Goal: Task Accomplishment & Management: Complete application form

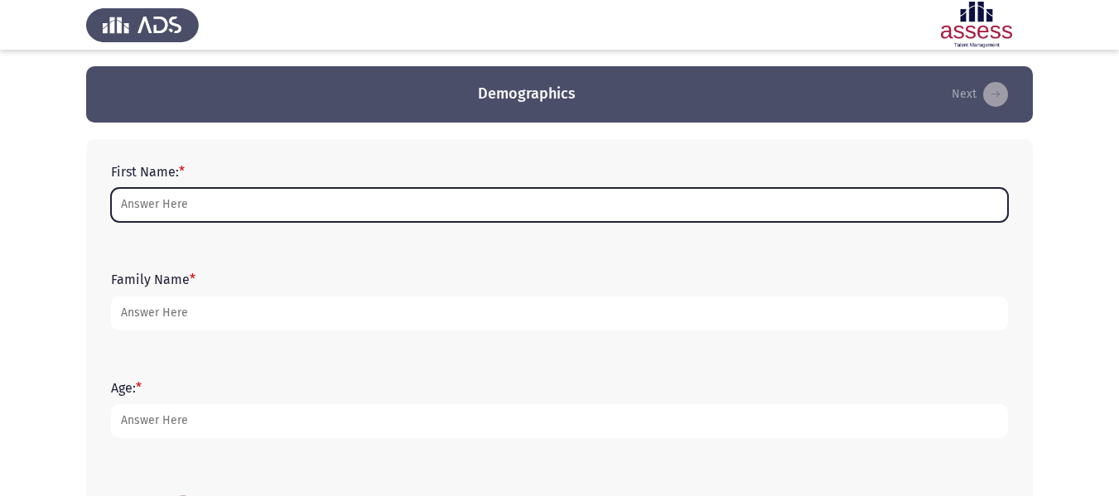
click at [143, 205] on input "First Name: *" at bounding box center [559, 205] width 897 height 34
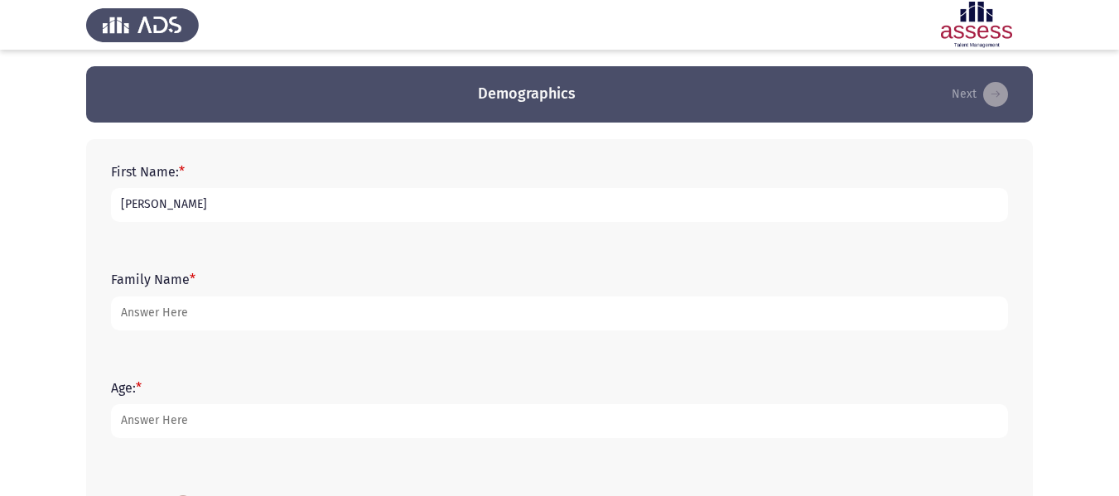
type input "[PERSON_NAME]"
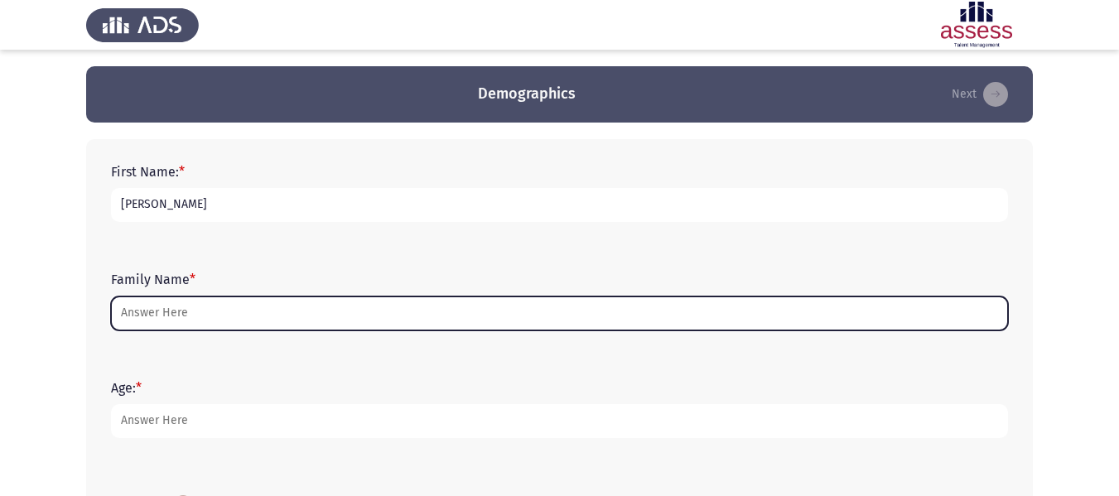
click at [157, 318] on input "Family Name *" at bounding box center [559, 314] width 897 height 34
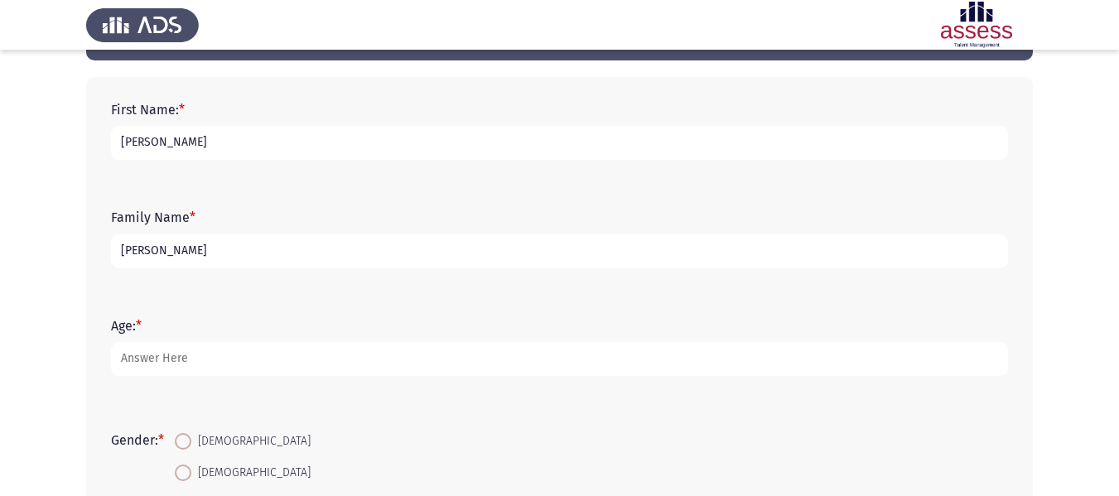
scroll to position [96, 0]
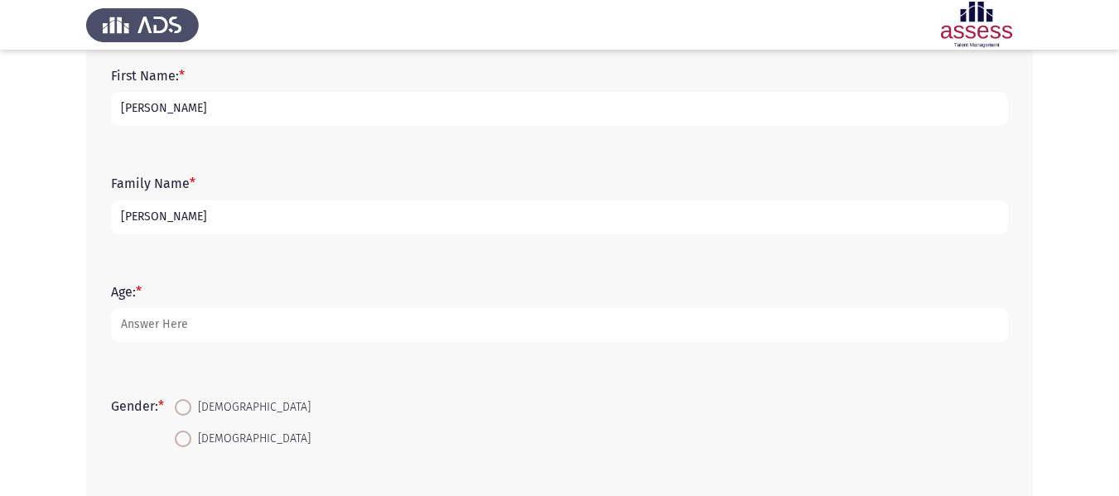
type input "[PERSON_NAME]"
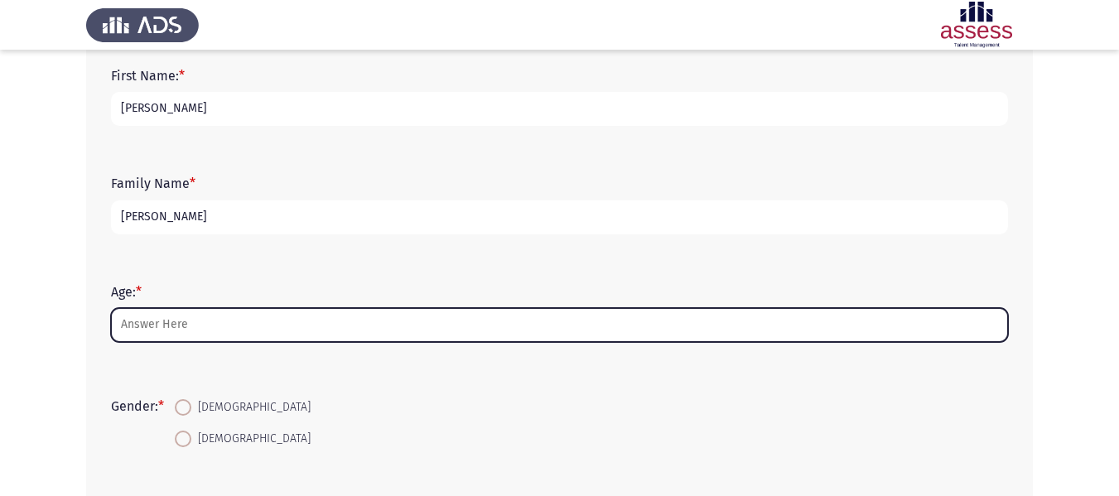
click at [138, 324] on input "Age: *" at bounding box center [559, 325] width 897 height 34
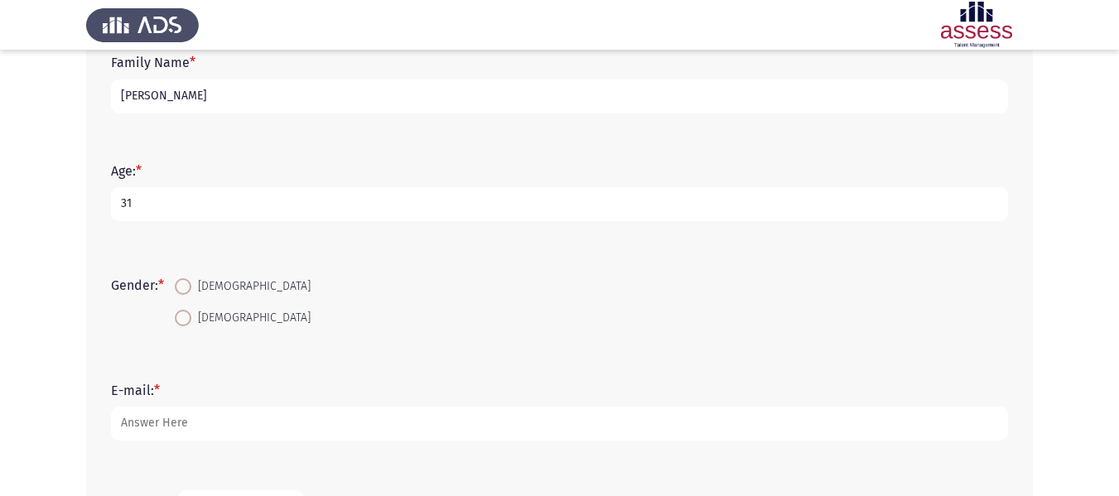
scroll to position [220, 0]
type input "31"
click at [191, 283] on span at bounding box center [183, 283] width 17 height 17
click at [191, 283] on input "[DEMOGRAPHIC_DATA]" at bounding box center [183, 283] width 17 height 17
radio input "true"
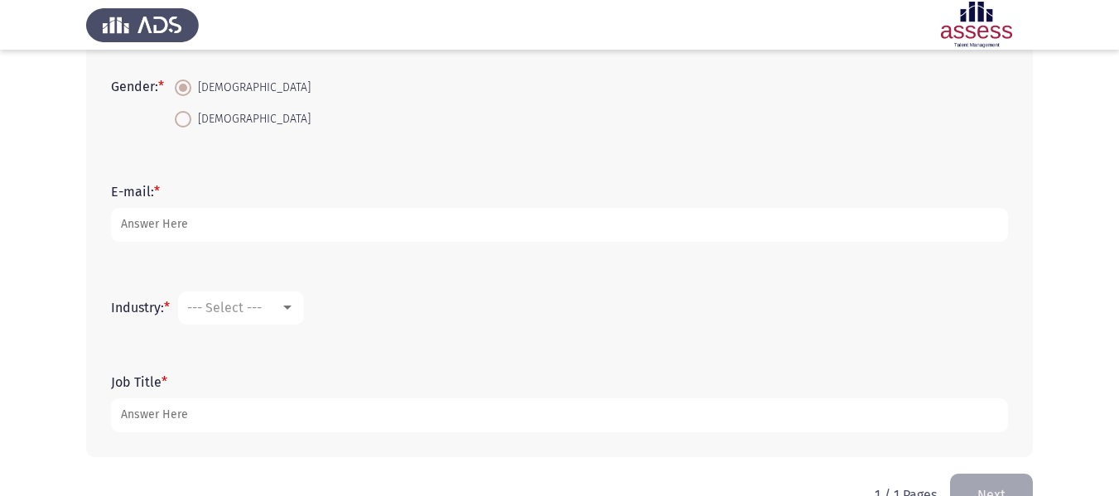
scroll to position [418, 0]
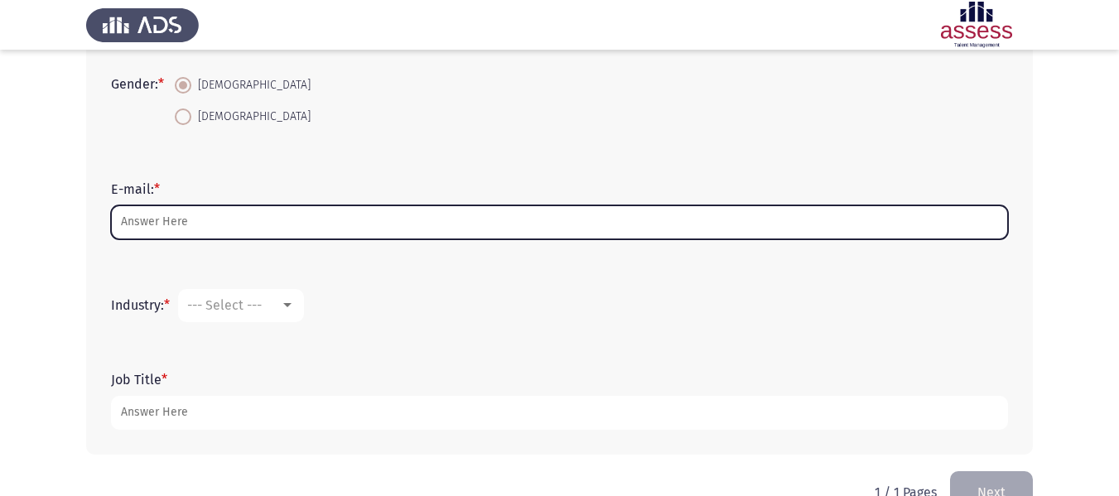
click at [156, 220] on input "E-mail: *" at bounding box center [559, 222] width 897 height 34
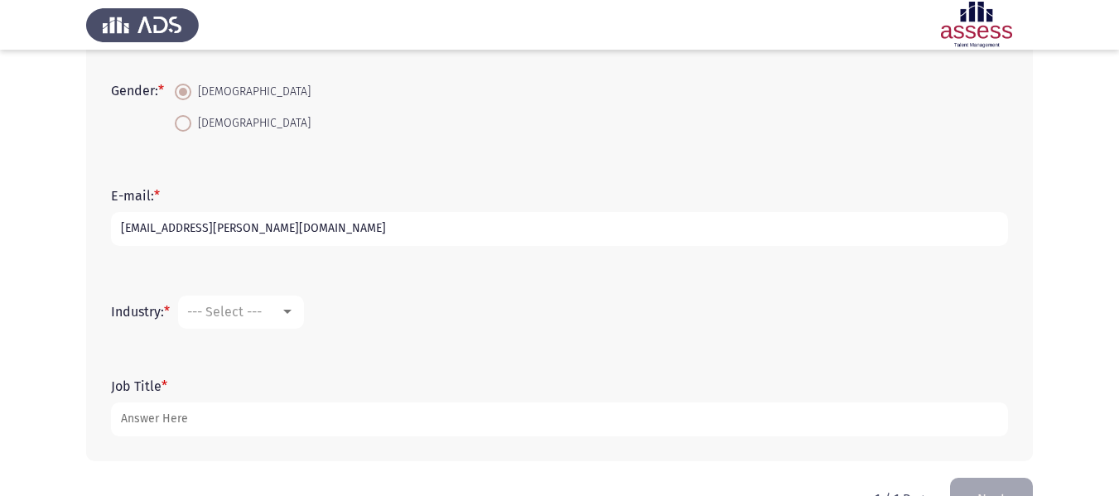
scroll to position [460, 0]
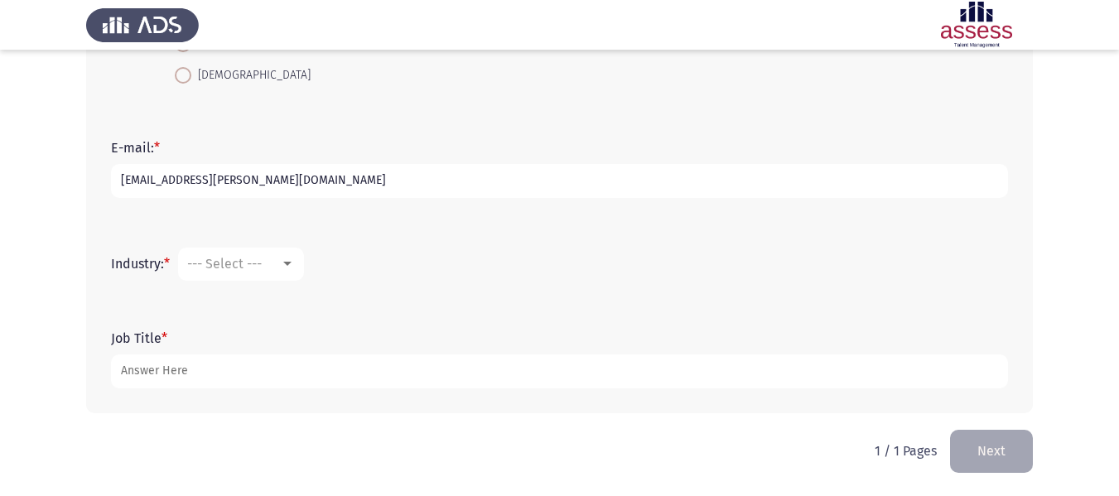
type input "[EMAIL_ADDRESS][PERSON_NAME][DOMAIN_NAME]"
click at [291, 262] on div at bounding box center [287, 264] width 8 height 4
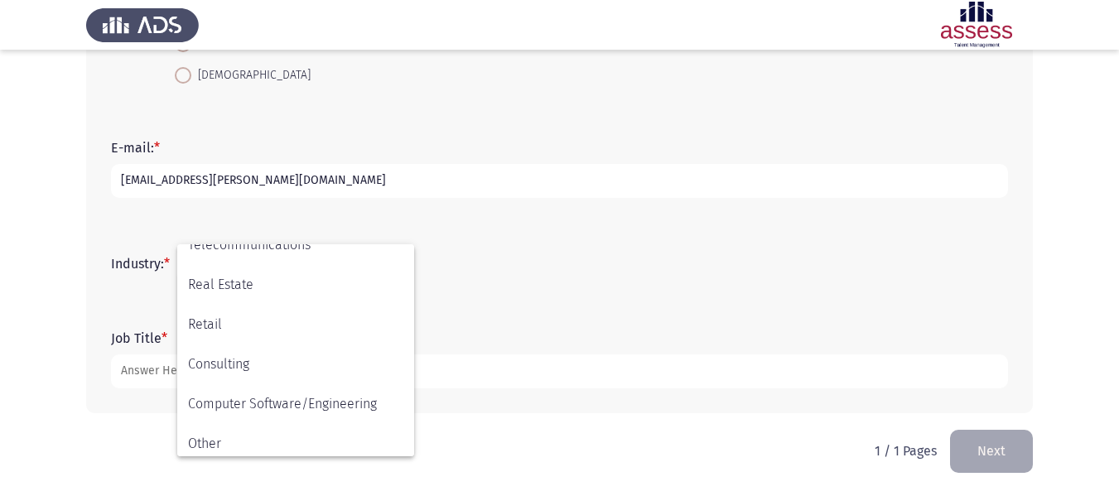
scroll to position [543, 0]
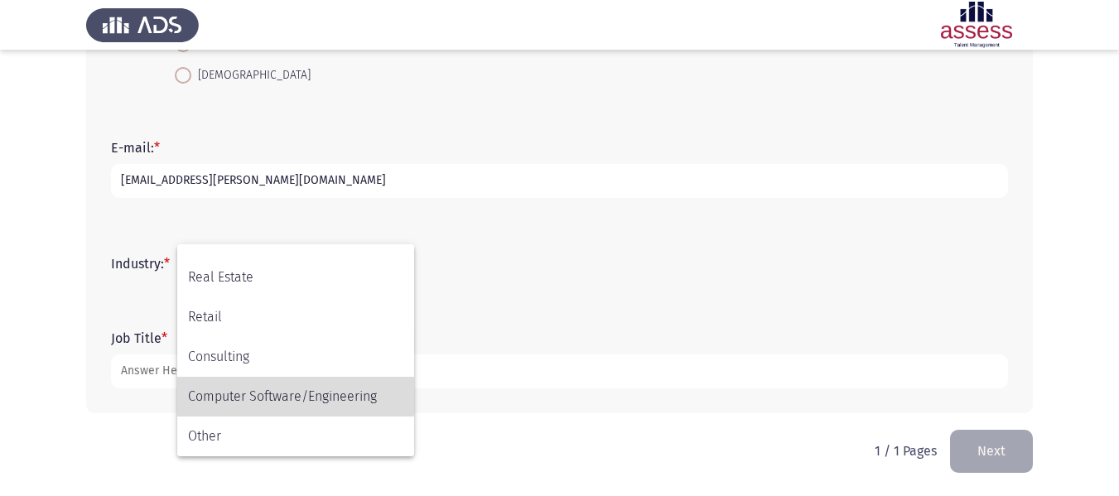
click at [279, 403] on span "Computer Software/Engineering" at bounding box center [295, 397] width 215 height 40
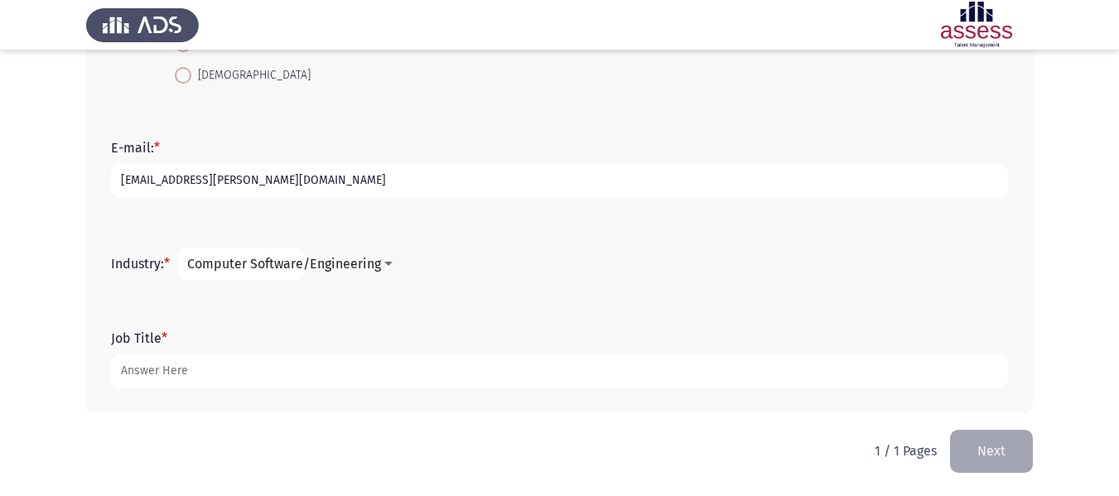
click at [389, 261] on div at bounding box center [388, 264] width 15 height 13
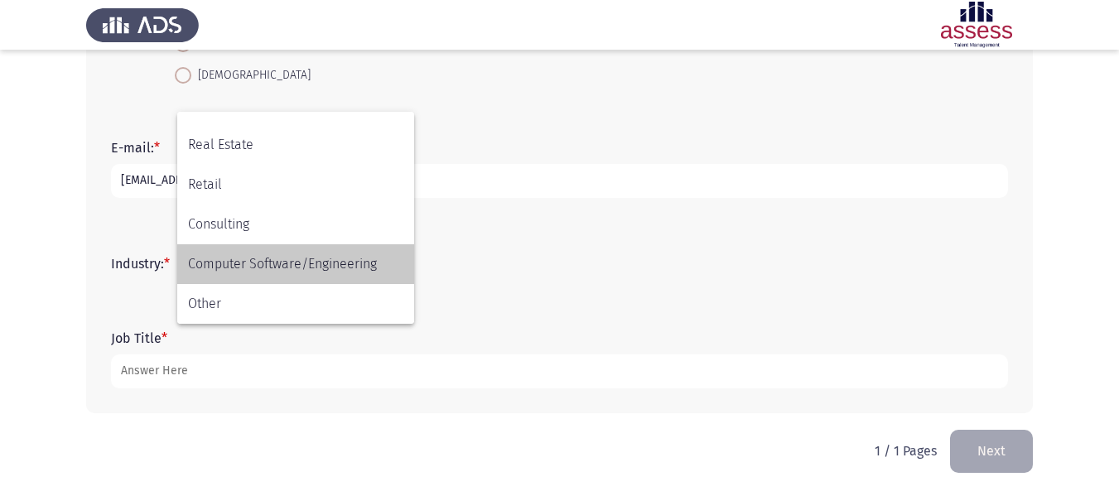
click at [276, 265] on span "Computer Software/Engineering" at bounding box center [295, 264] width 215 height 40
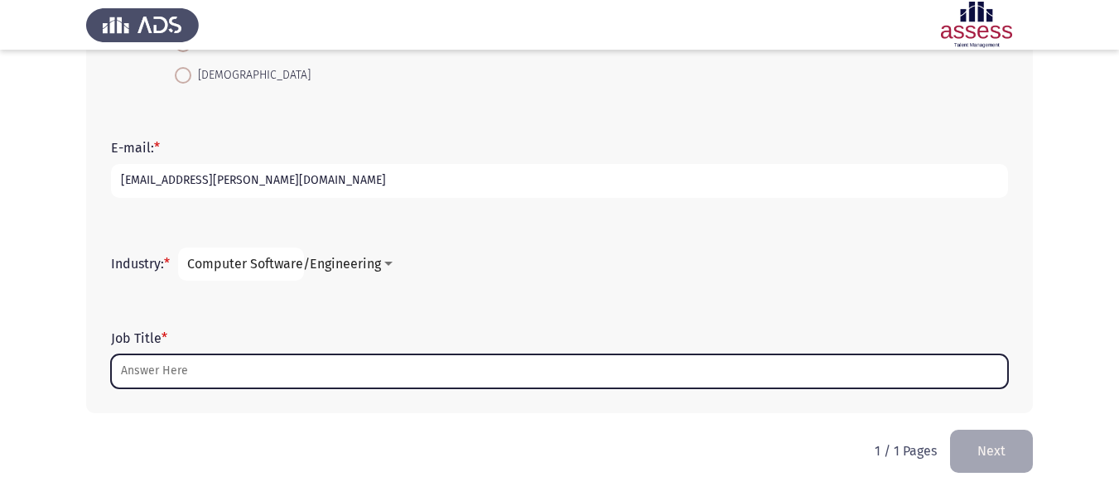
click at [215, 371] on input "Job Title *" at bounding box center [559, 372] width 897 height 34
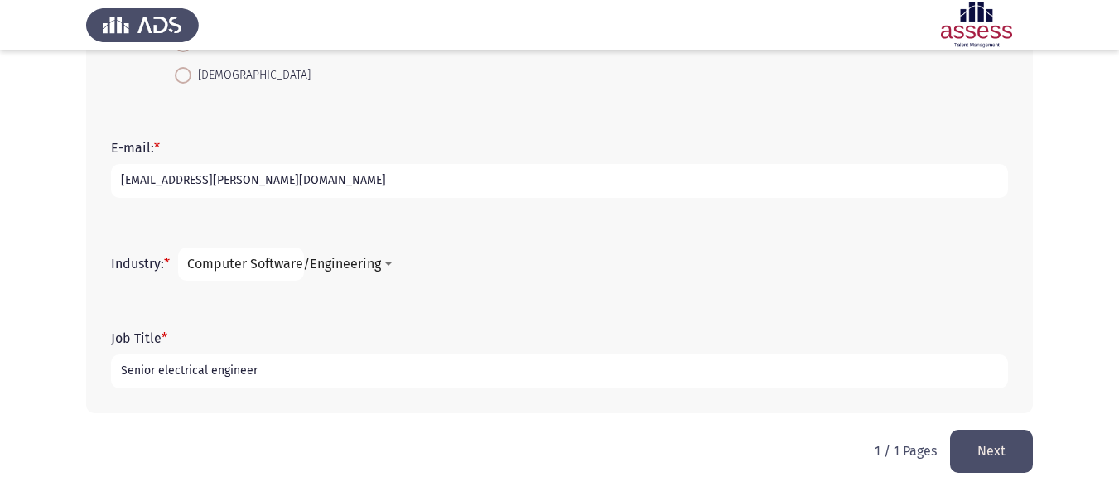
type input "Senior electrical engineer"
click at [996, 460] on button "Next" at bounding box center [991, 451] width 83 height 42
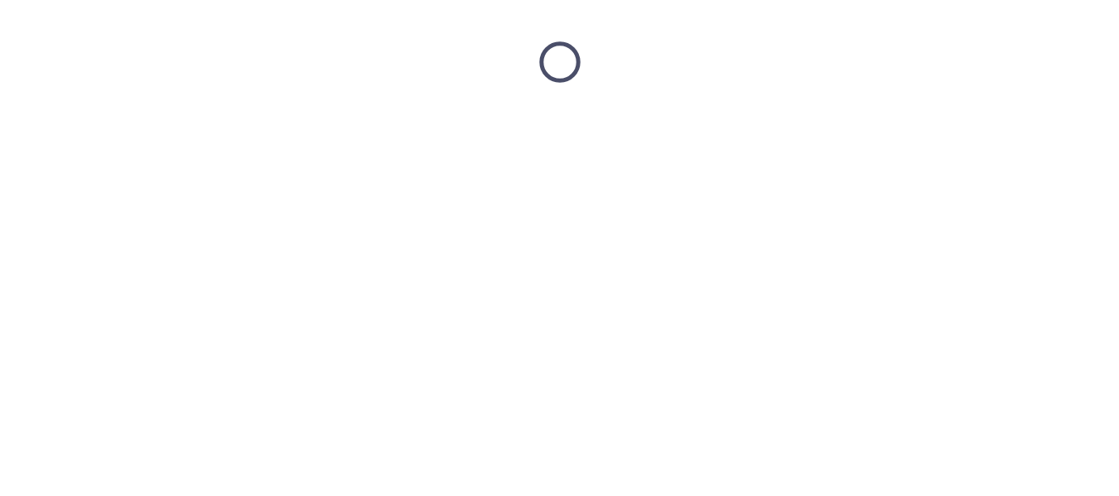
scroll to position [0, 0]
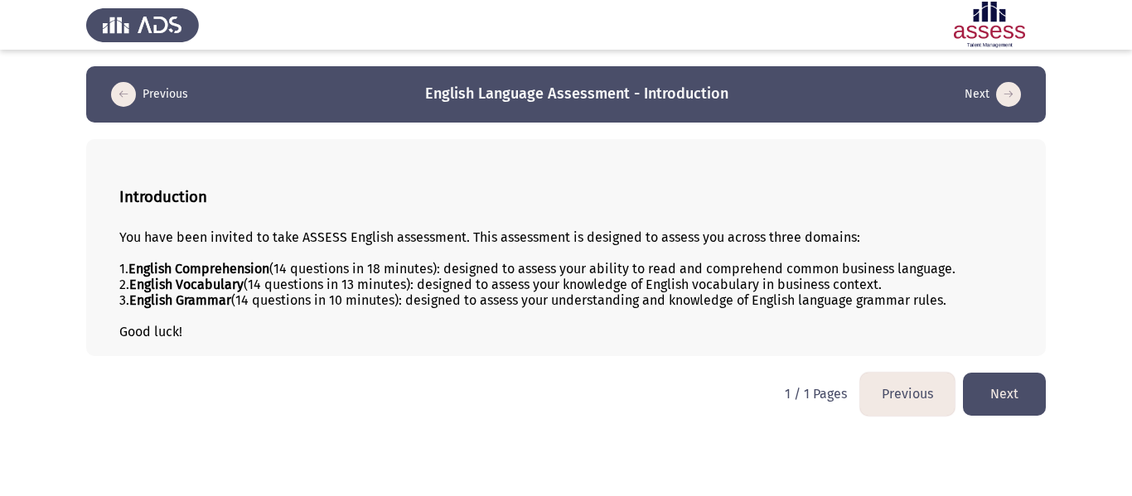
click at [1010, 403] on button "Next" at bounding box center [1004, 394] width 83 height 42
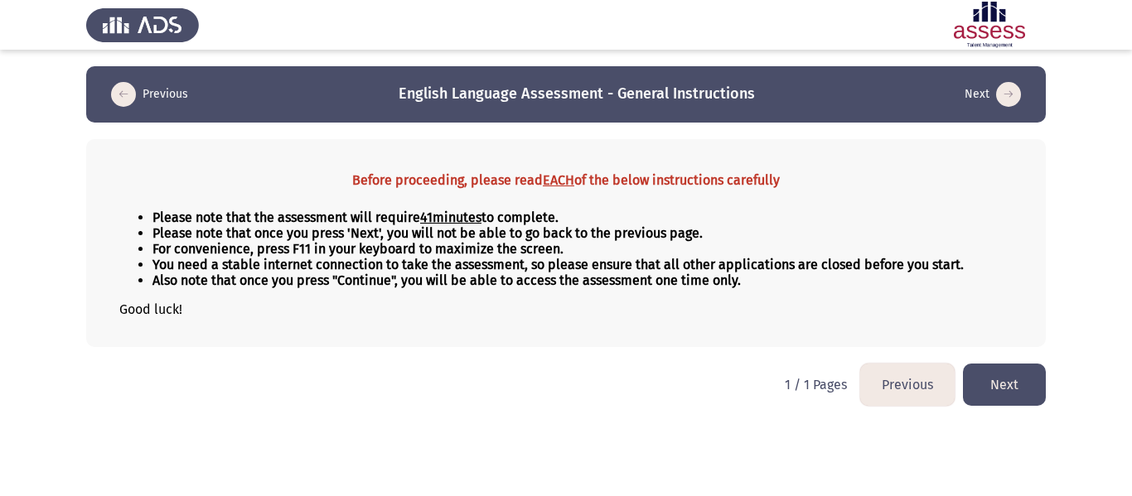
click at [1009, 385] on button "Next" at bounding box center [1004, 385] width 83 height 42
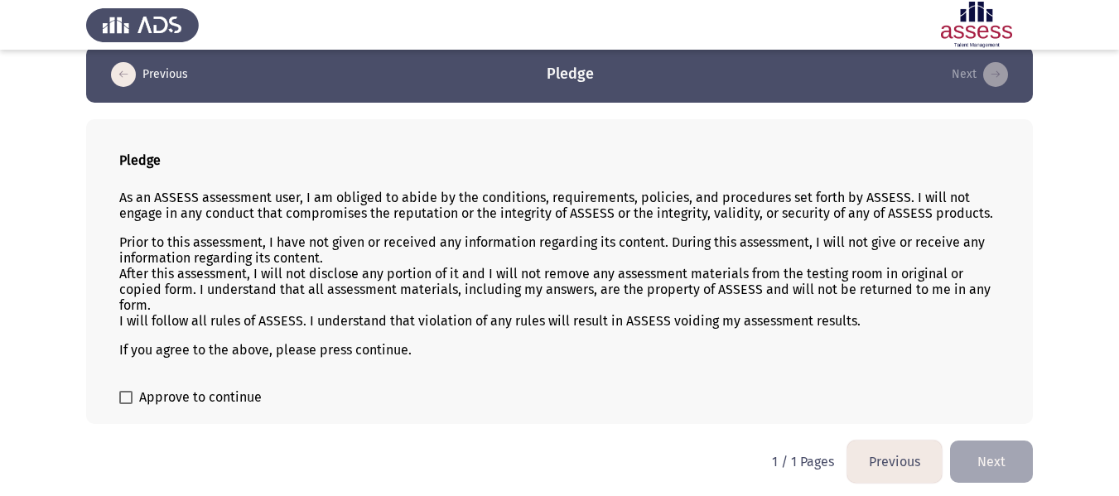
scroll to position [23, 0]
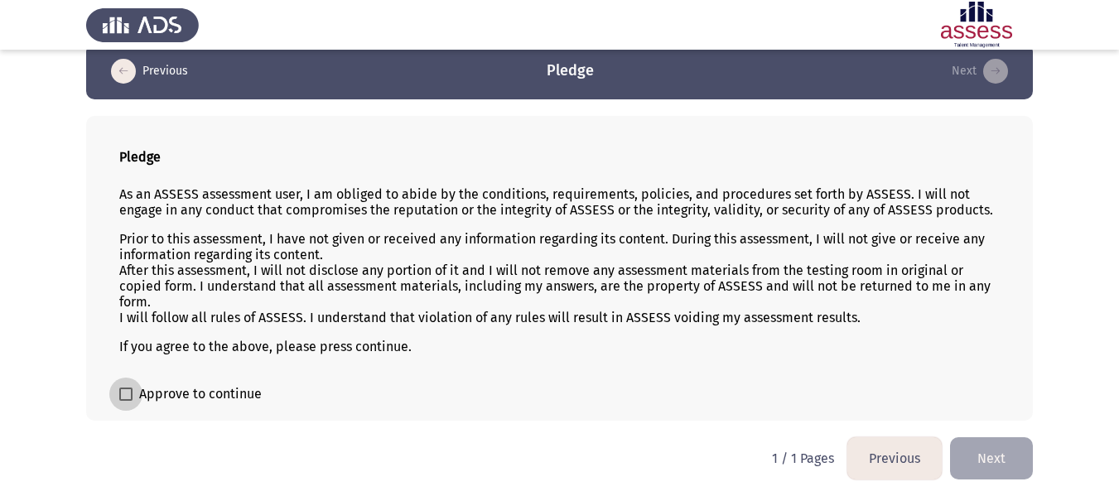
click at [125, 396] on span at bounding box center [125, 394] width 13 height 13
click at [125, 401] on input "Approve to continue" at bounding box center [125, 401] width 1 height 1
checkbox input "true"
click at [987, 457] on button "Next" at bounding box center [991, 458] width 83 height 42
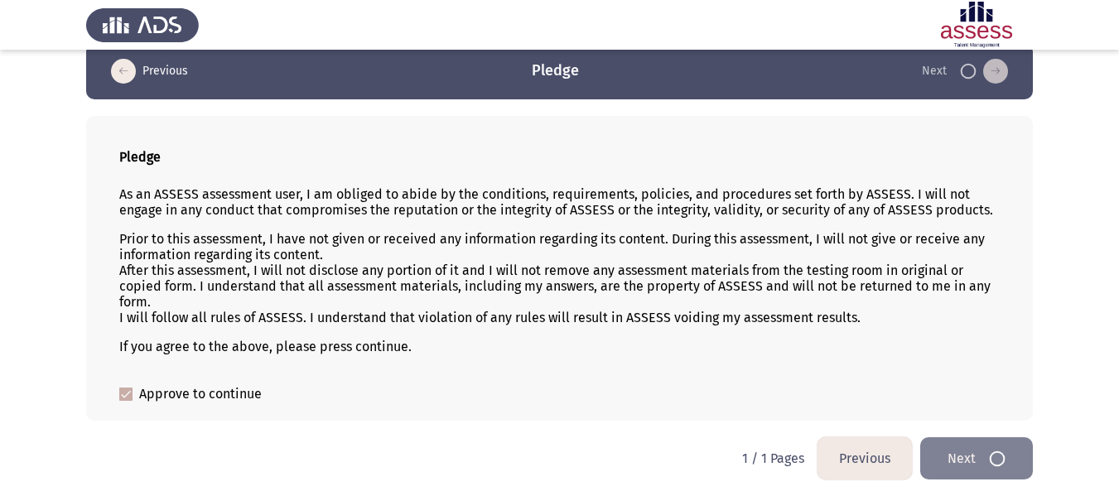
scroll to position [0, 0]
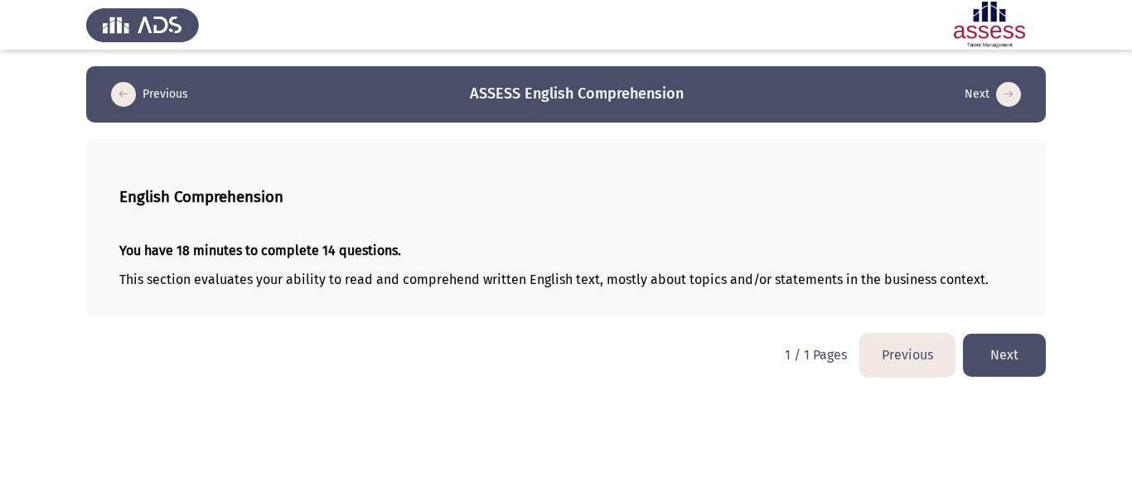
click at [1000, 355] on button "Next" at bounding box center [1004, 355] width 83 height 42
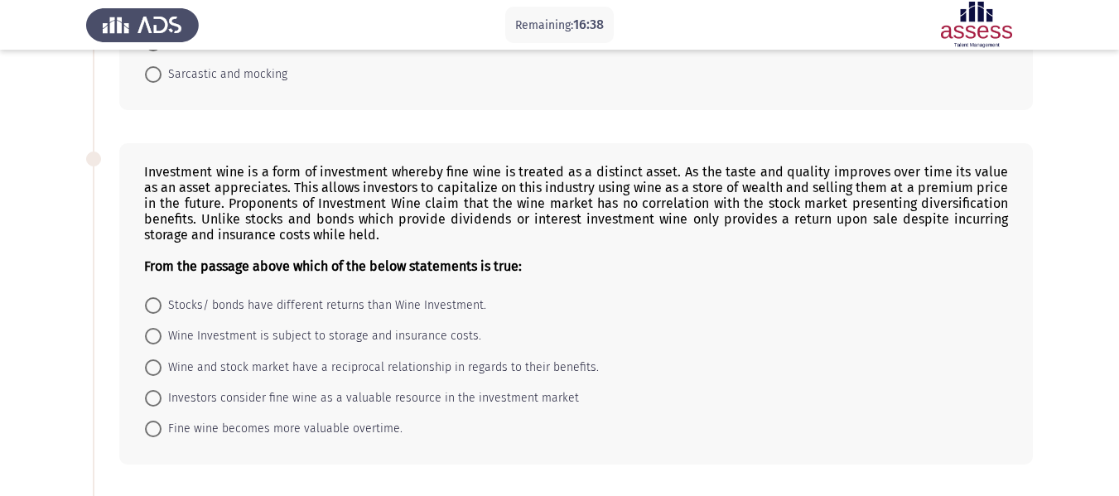
scroll to position [292, 0]
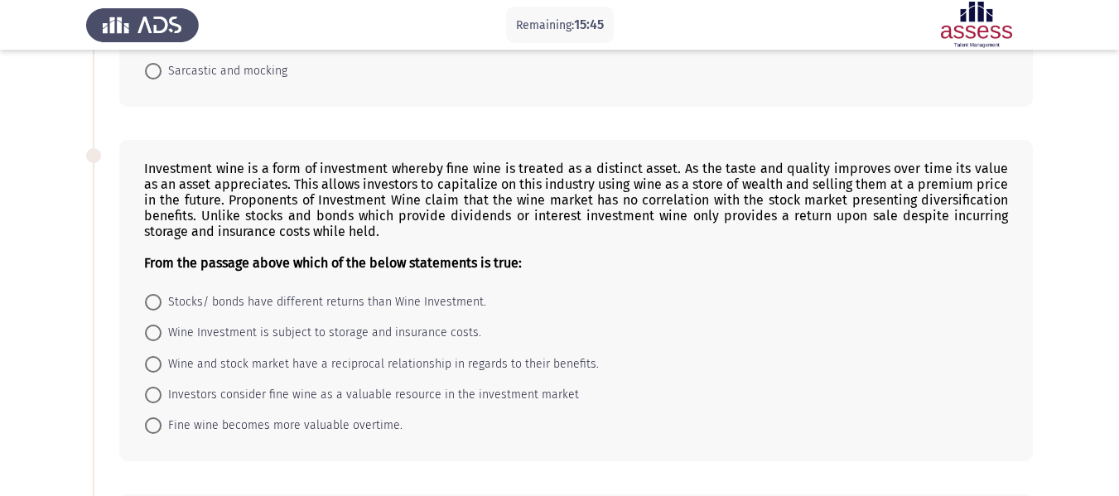
click at [377, 233] on div "Investment wine is a form of investment whereby fine wine is treated as a disti…" at bounding box center [576, 216] width 864 height 110
drag, startPoint x: 377, startPoint y: 233, endPoint x: 236, endPoint y: 186, distance: 148.3
click at [236, 186] on div "Investment wine is a form of investment whereby fine wine is treated as a disti…" at bounding box center [576, 216] width 864 height 110
drag, startPoint x: 375, startPoint y: 227, endPoint x: 263, endPoint y: 182, distance: 121.2
click at [263, 182] on div "Investment wine is a form of investment whereby fine wine is treated as a disti…" at bounding box center [576, 216] width 864 height 110
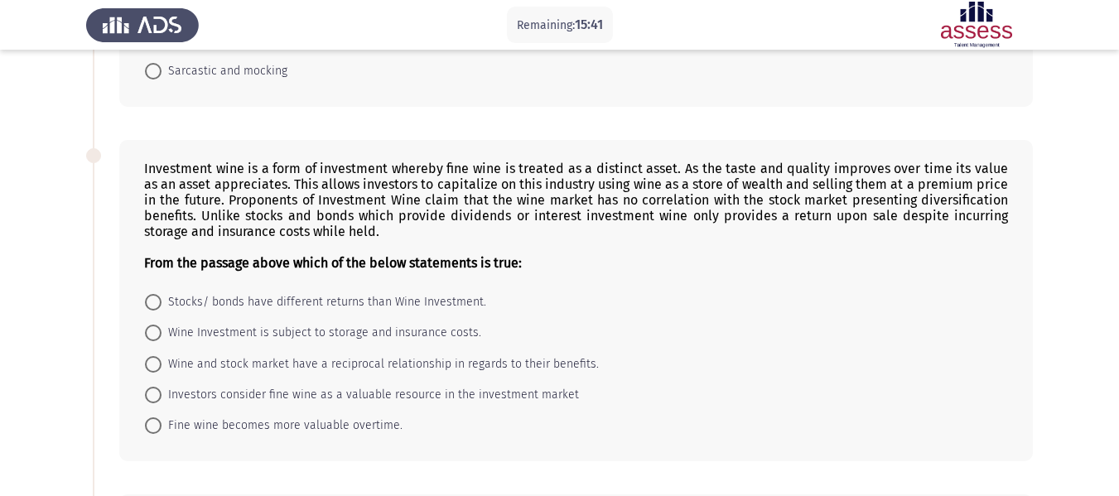
drag, startPoint x: 263, startPoint y: 182, endPoint x: 147, endPoint y: 159, distance: 117.5
click at [147, 159] on div "Investment wine is a form of investment whereby fine wine is treated as a disti…" at bounding box center [576, 301] width 914 height 322
drag, startPoint x: 147, startPoint y: 159, endPoint x: 321, endPoint y: 225, distance: 186.2
click at [321, 225] on div "Investment wine is a form of investment whereby fine wine is treated as a disti…" at bounding box center [576, 301] width 914 height 322
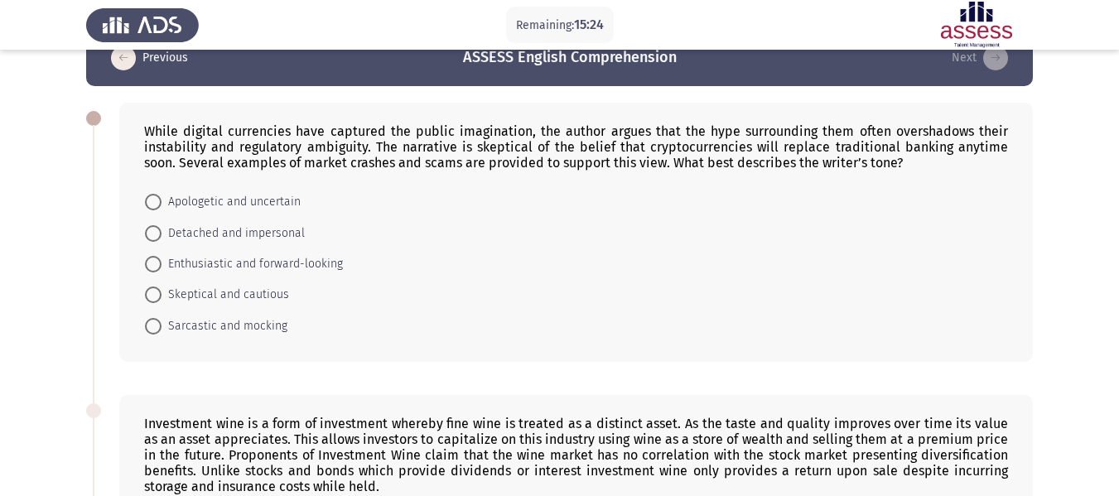
scroll to position [35, 0]
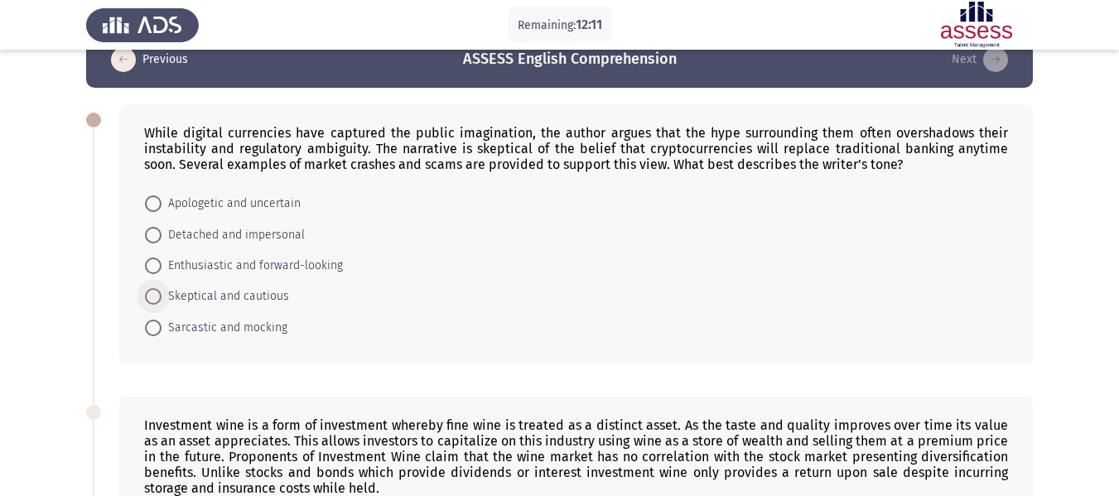
click at [158, 302] on span at bounding box center [153, 296] width 17 height 17
click at [158, 302] on input "Skeptical and cautious" at bounding box center [153, 296] width 17 height 17
radio input "true"
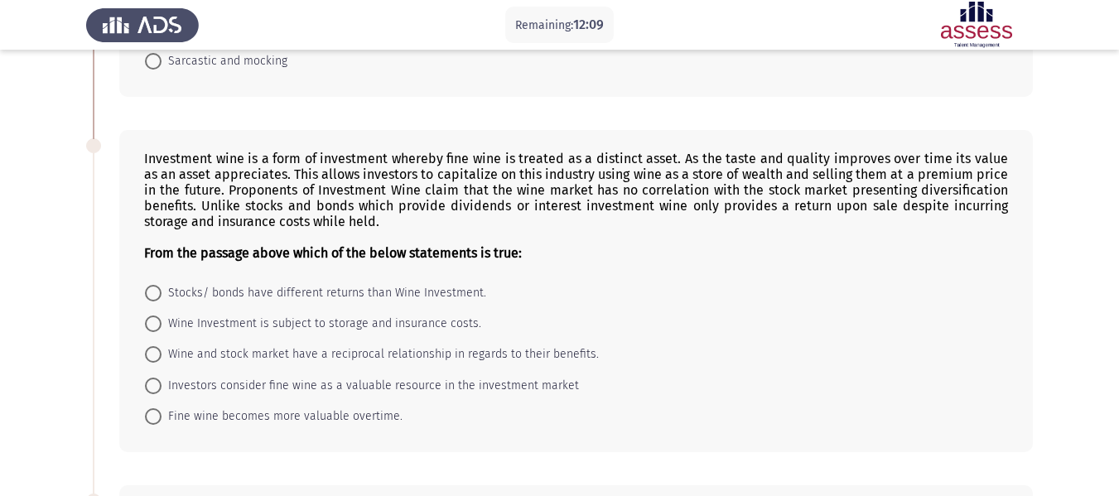
scroll to position [326, 0]
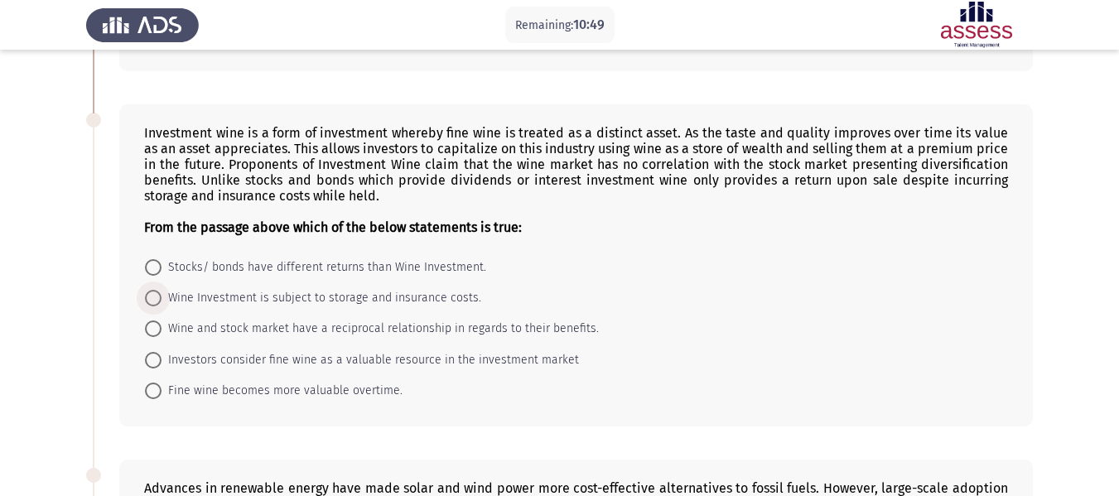
click at [154, 297] on span at bounding box center [153, 298] width 17 height 17
click at [154, 297] on input "Wine Investment is subject to storage and insurance costs." at bounding box center [153, 298] width 17 height 17
radio input "true"
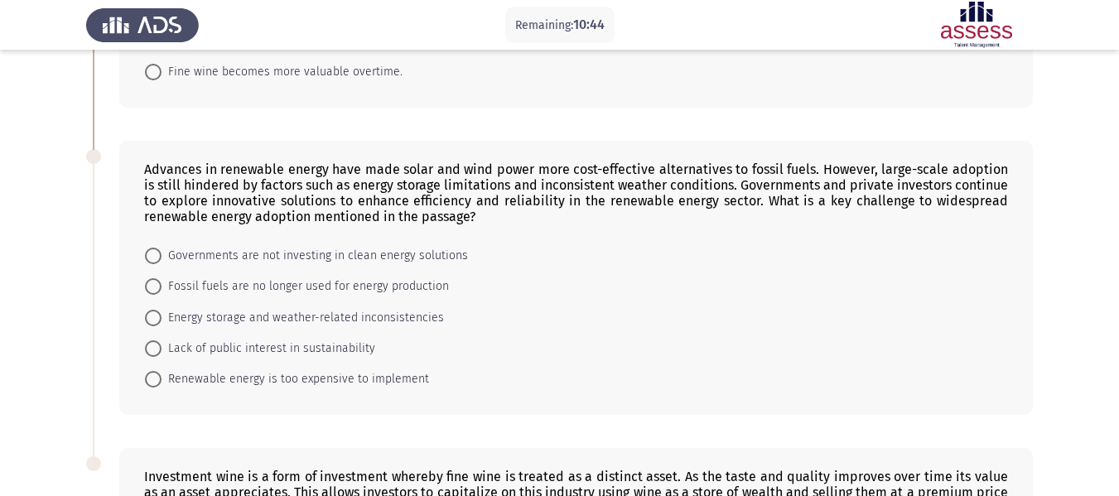
scroll to position [653, 0]
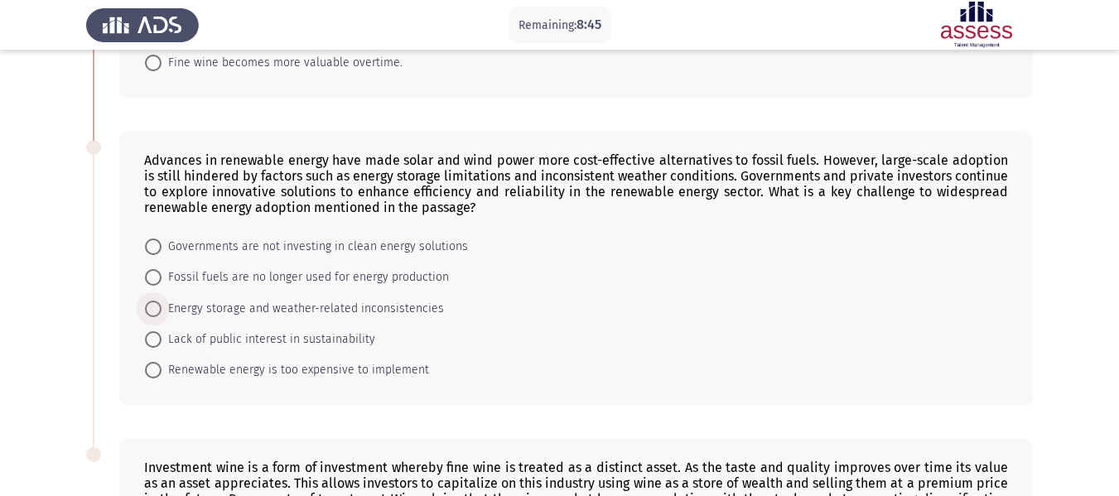
click at [155, 308] on span at bounding box center [153, 309] width 17 height 17
click at [155, 308] on input "Energy storage and weather-related inconsistencies" at bounding box center [153, 309] width 17 height 17
radio input "true"
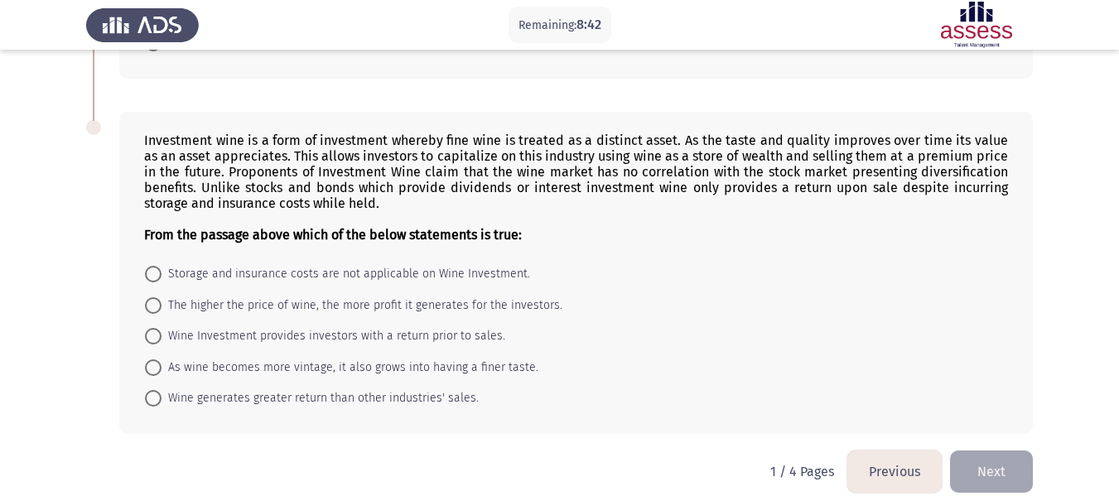
scroll to position [982, 0]
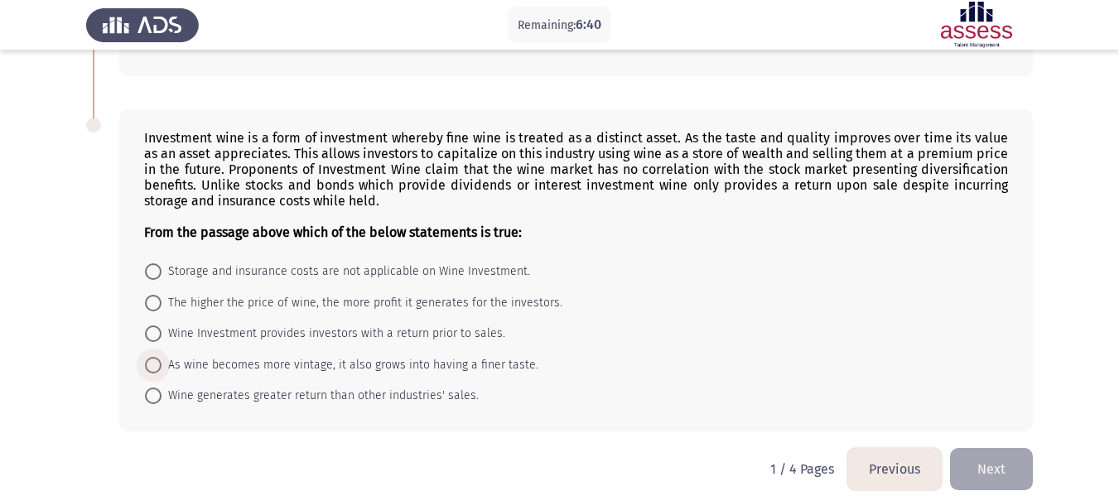
click at [149, 368] on span at bounding box center [153, 365] width 17 height 17
click at [149, 368] on input "As wine becomes more vintage, it also grows into having a finer taste." at bounding box center [153, 365] width 17 height 17
radio input "true"
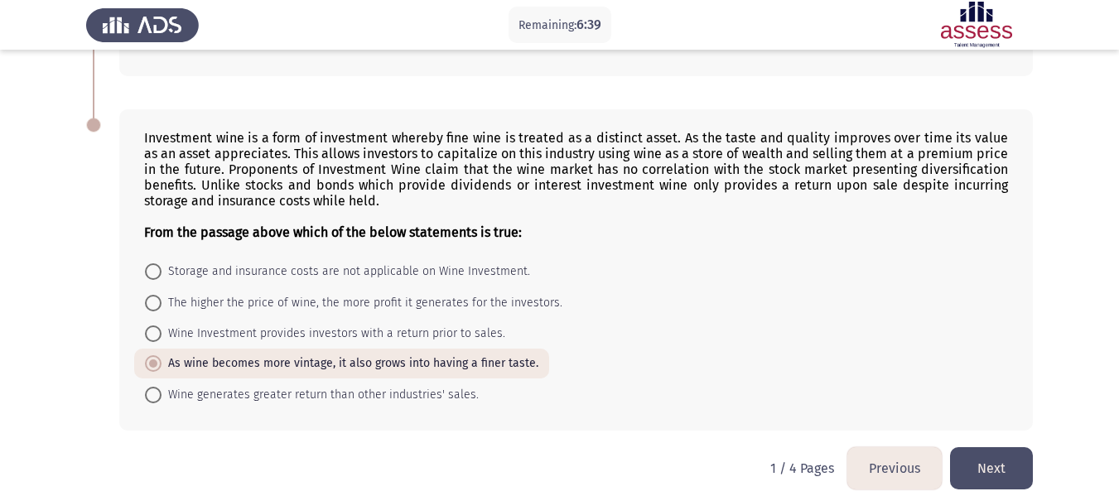
scroll to position [999, 0]
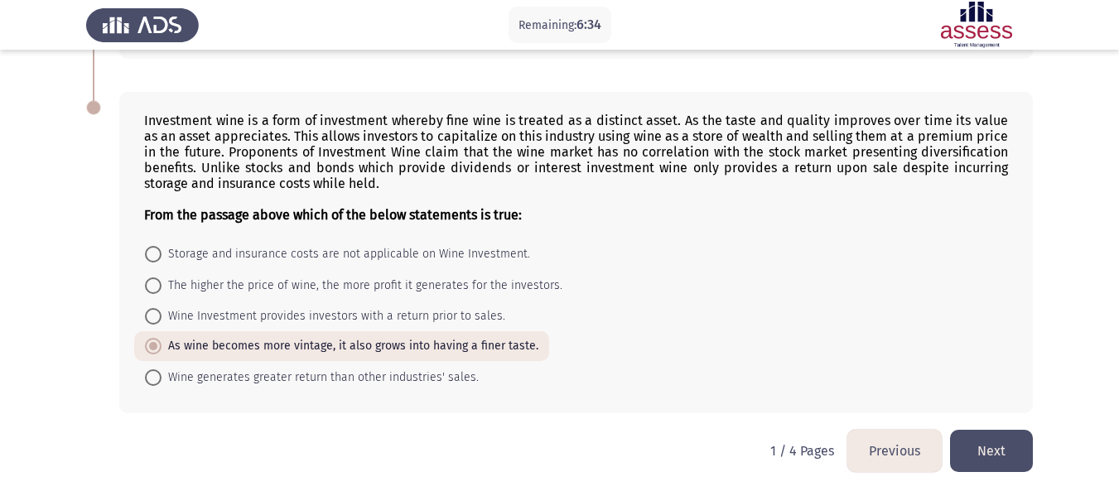
click at [994, 455] on button "Next" at bounding box center [991, 451] width 83 height 42
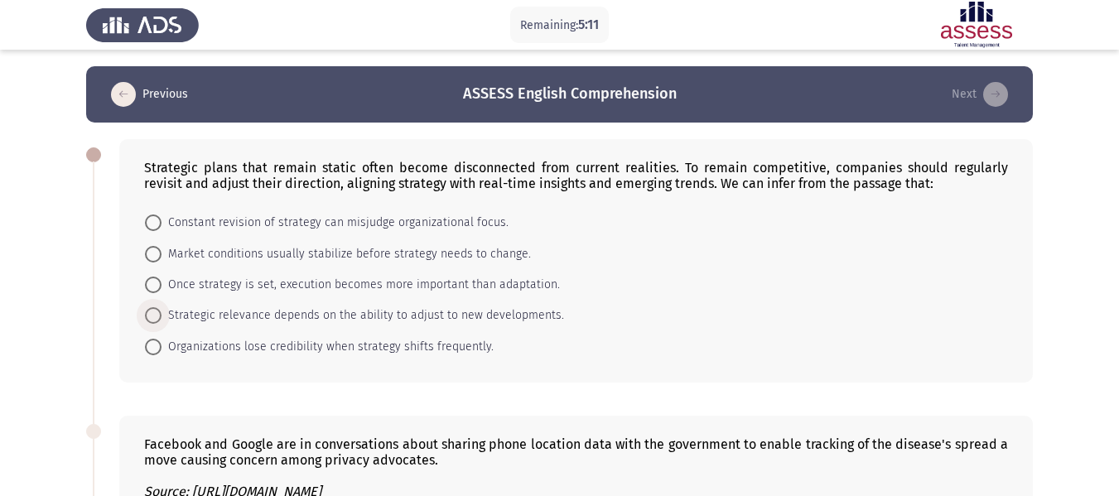
click at [156, 318] on span at bounding box center [153, 315] width 17 height 17
click at [156, 318] on input "Strategic relevance depends on the ability to adjust to new developments." at bounding box center [153, 315] width 17 height 17
radio input "true"
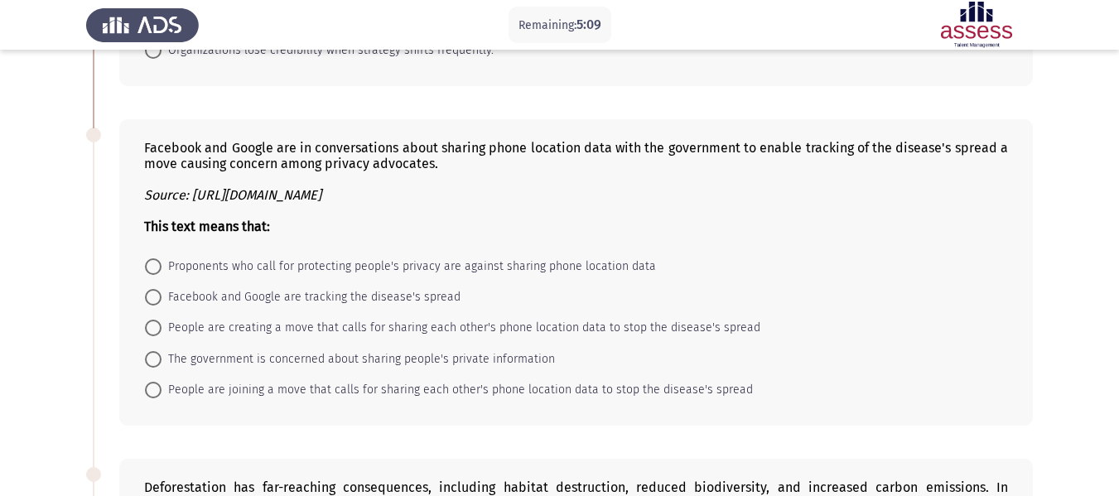
scroll to position [296, 0]
click at [151, 364] on span at bounding box center [153, 358] width 17 height 17
click at [151, 364] on input "The government is concerned about sharing people's private information" at bounding box center [153, 358] width 17 height 17
radio input "true"
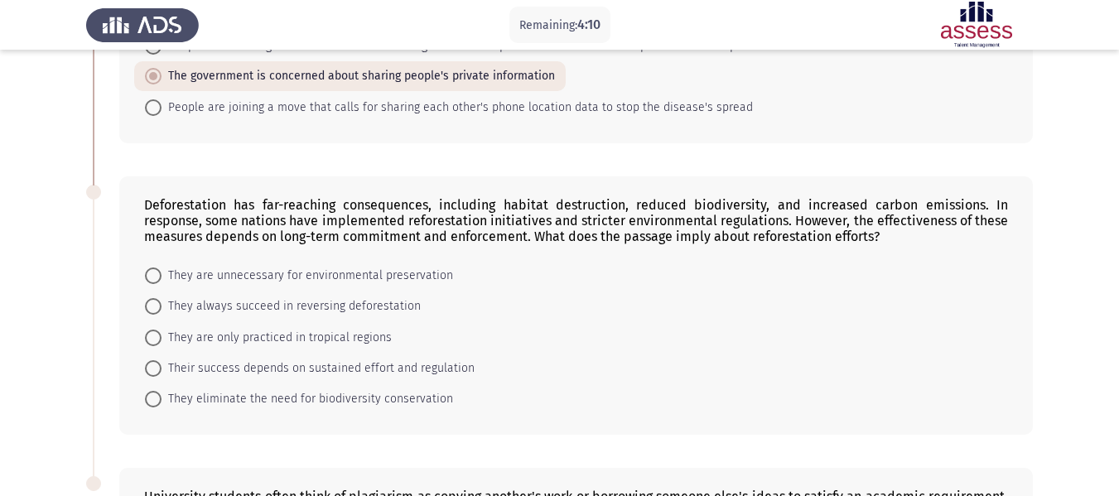
scroll to position [577, 0]
click at [152, 371] on span at bounding box center [153, 368] width 17 height 17
click at [152, 371] on input "Their success depends on sustained effort and regulation" at bounding box center [153, 368] width 17 height 17
radio input "true"
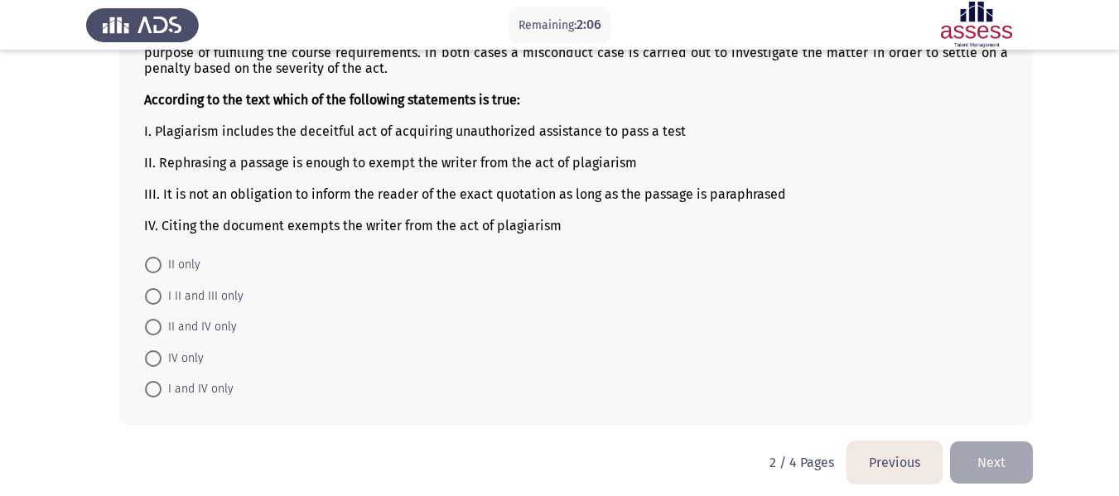
scroll to position [1099, 0]
click at [147, 389] on span at bounding box center [153, 388] width 17 height 17
click at [147, 389] on input "I and IV only" at bounding box center [153, 388] width 17 height 17
radio input "true"
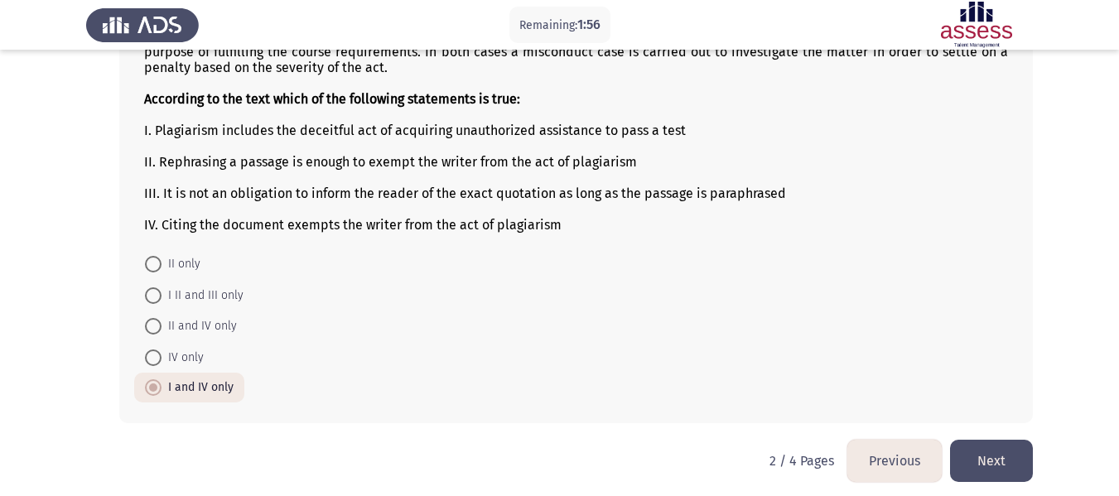
scroll to position [1109, 0]
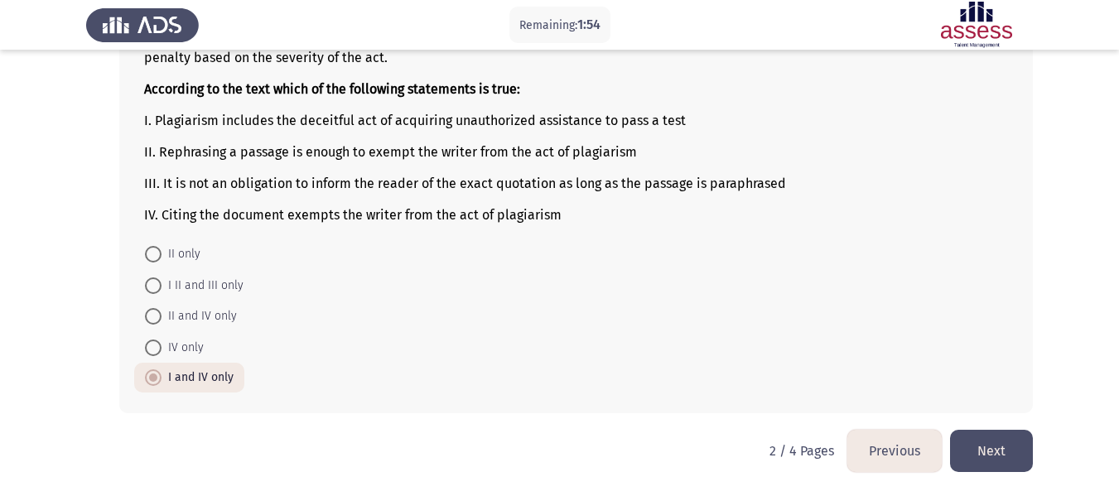
click at [986, 454] on button "Next" at bounding box center [991, 451] width 83 height 42
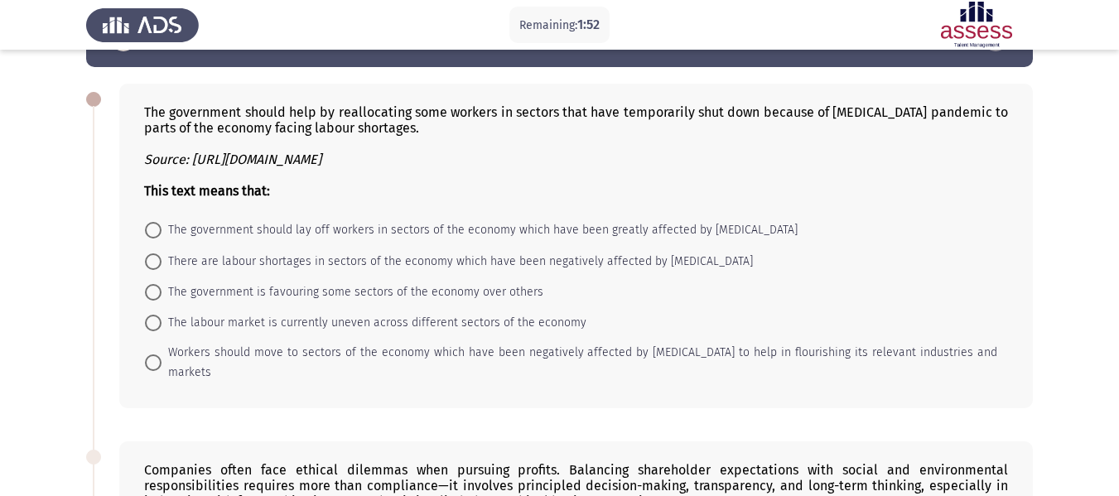
scroll to position [51, 0]
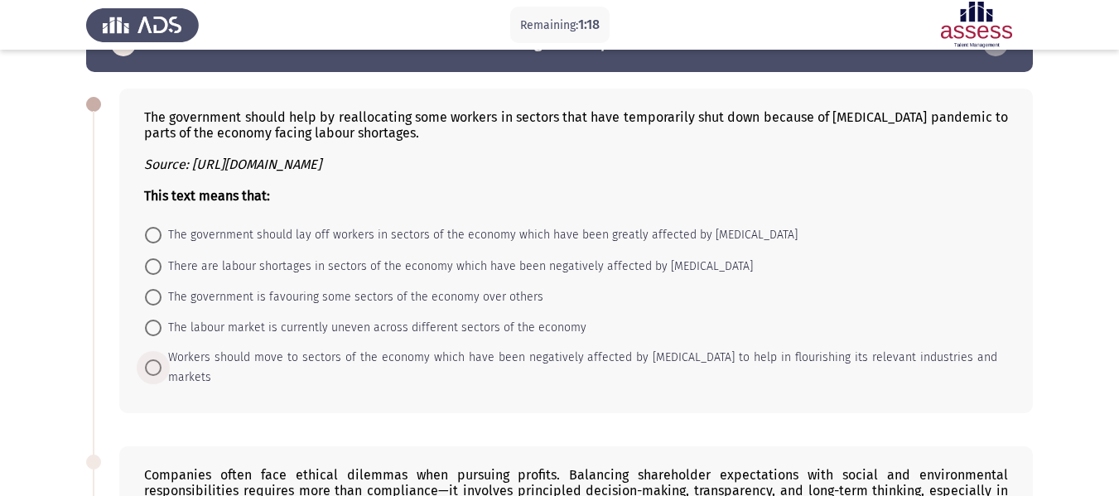
click at [159, 361] on span at bounding box center [153, 368] width 17 height 17
click at [159, 361] on input "Workers should move to sectors of the economy which have been negatively affect…" at bounding box center [153, 368] width 17 height 17
radio input "true"
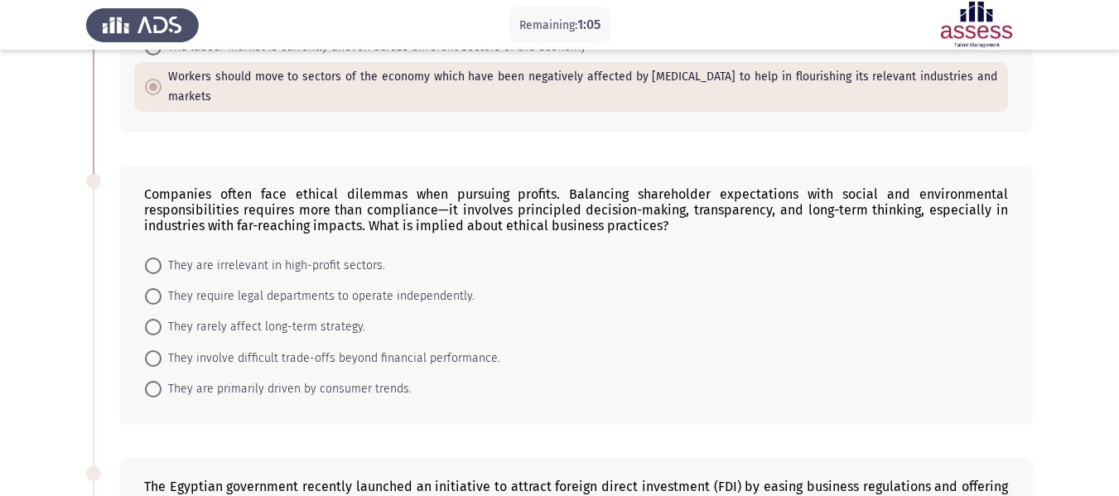
scroll to position [332, 0]
click at [154, 287] on span at bounding box center [153, 295] width 17 height 17
click at [154, 287] on input "They require legal departments to operate independently." at bounding box center [153, 295] width 17 height 17
radio input "true"
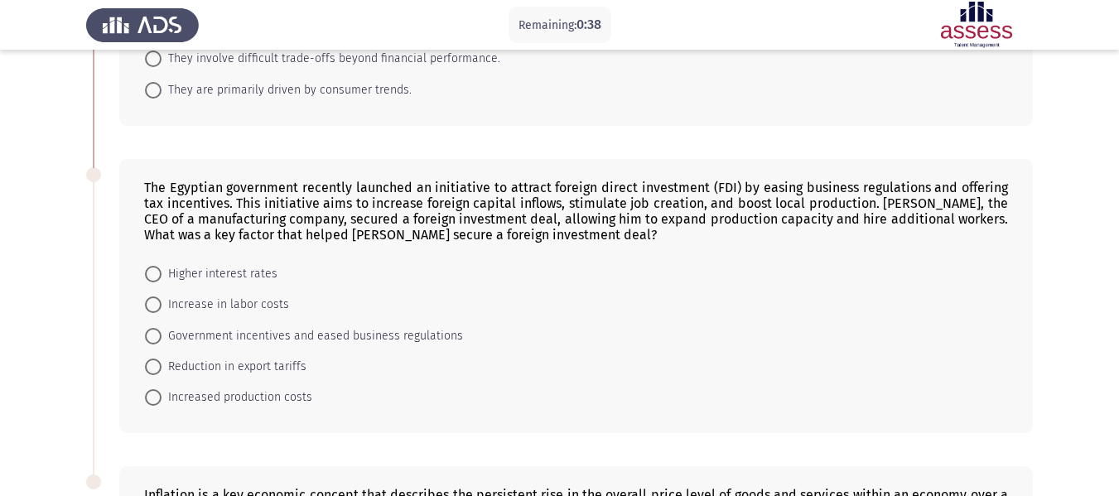
scroll to position [630, 0]
click at [156, 356] on label "Reduction in export tariffs" at bounding box center [226, 366] width 162 height 20
click at [156, 358] on input "Reduction in export tariffs" at bounding box center [153, 366] width 17 height 17
radio input "true"
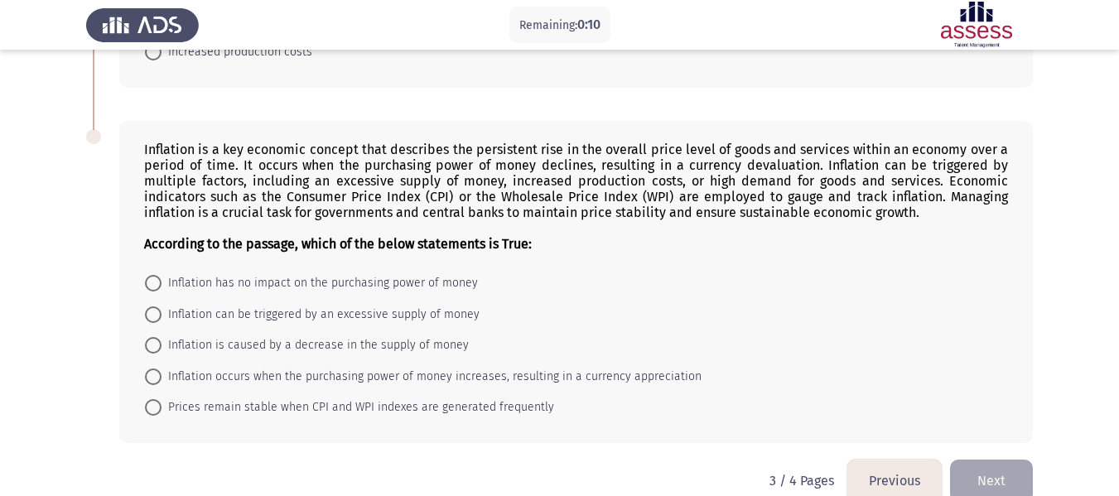
scroll to position [976, 0]
click at [157, 336] on span at bounding box center [153, 344] width 17 height 17
click at [157, 336] on input "Inflation is caused by a decrease in the supply of money" at bounding box center [153, 344] width 17 height 17
radio input "true"
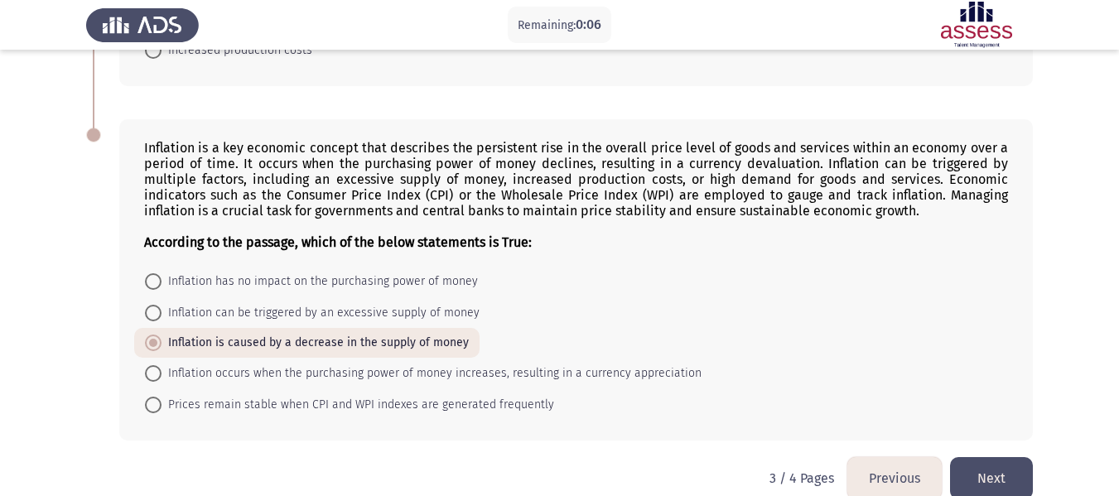
scroll to position [983, 0]
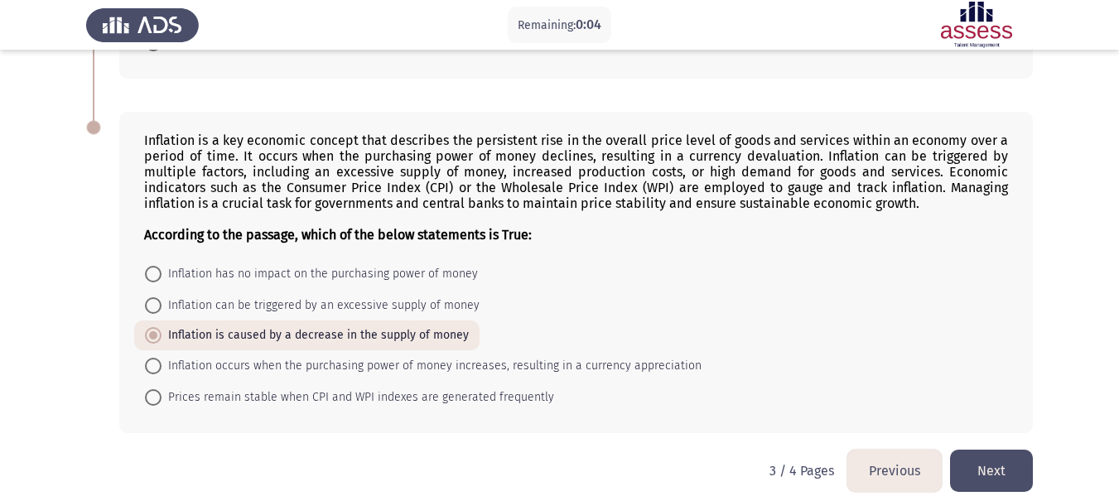
click at [984, 451] on button "Next" at bounding box center [991, 471] width 83 height 42
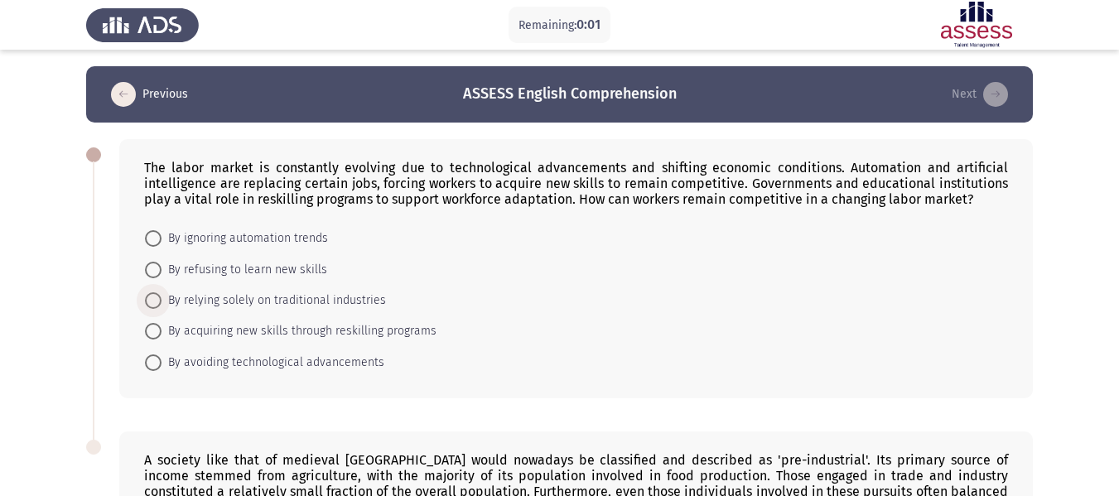
click at [147, 310] on label "By relying solely on traditional industries" at bounding box center [265, 301] width 241 height 20
click at [147, 309] on input "By relying solely on traditional industries" at bounding box center [153, 300] width 17 height 17
radio input "true"
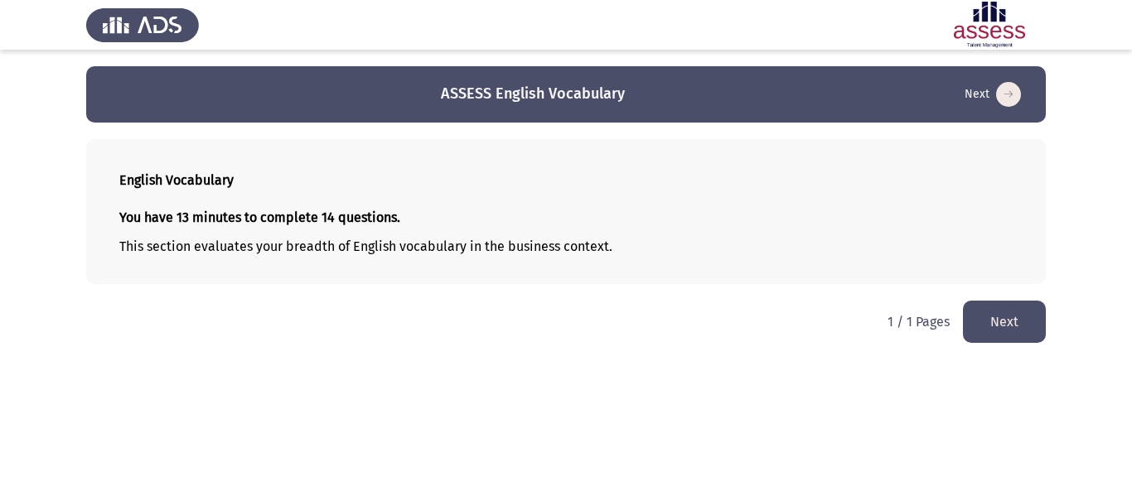
click at [149, 283] on div "English Vocabulary You have 13 minutes to complete 14 questions. This section e…" at bounding box center [565, 211] width 959 height 145
click at [1019, 327] on button "Next" at bounding box center [1004, 322] width 83 height 42
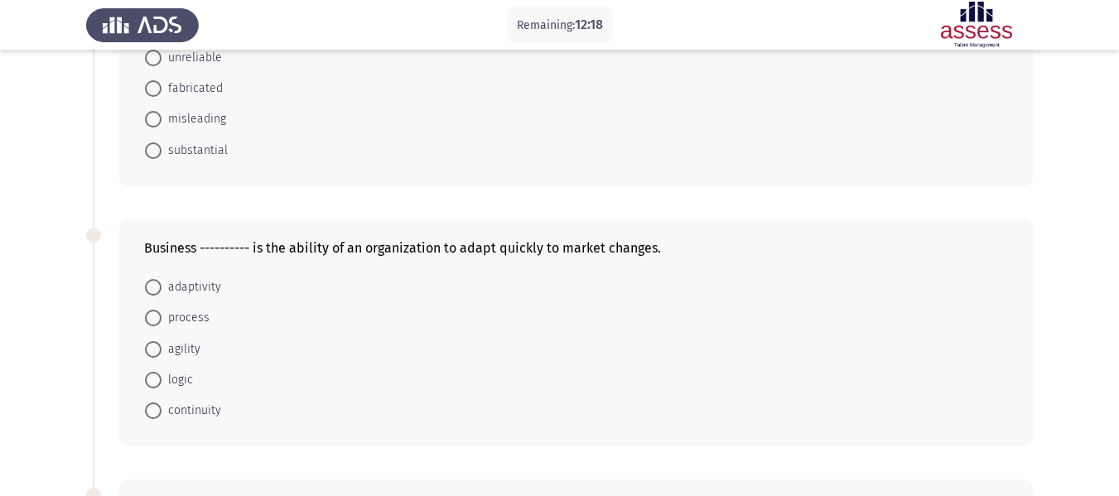
scroll to position [180, 0]
drag, startPoint x: 157, startPoint y: 361, endPoint x: 154, endPoint y: 353, distance: 8.9
click at [154, 353] on mat-radio-button "agility" at bounding box center [172, 349] width 77 height 31
click at [154, 353] on span at bounding box center [153, 350] width 17 height 17
click at [154, 353] on input "agility" at bounding box center [153, 350] width 17 height 17
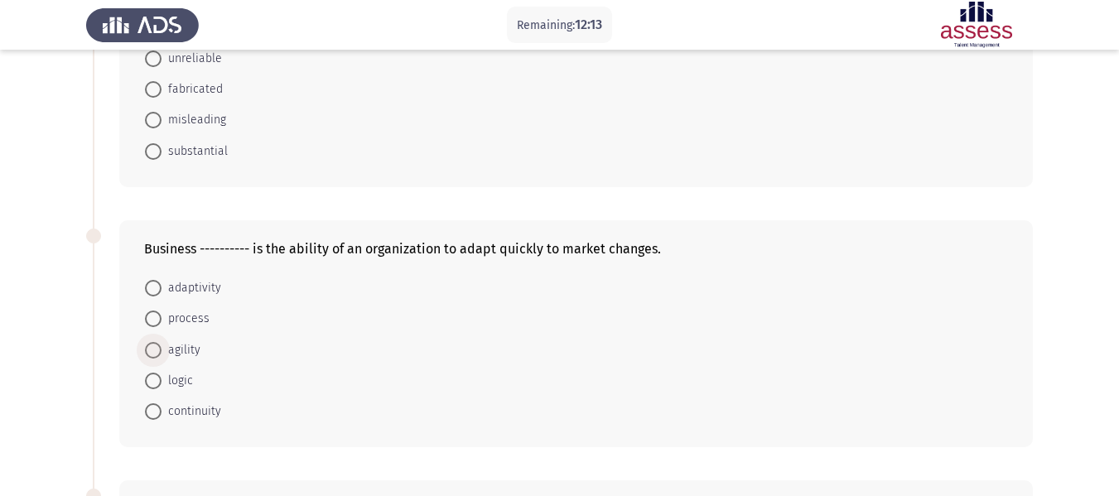
radio input "true"
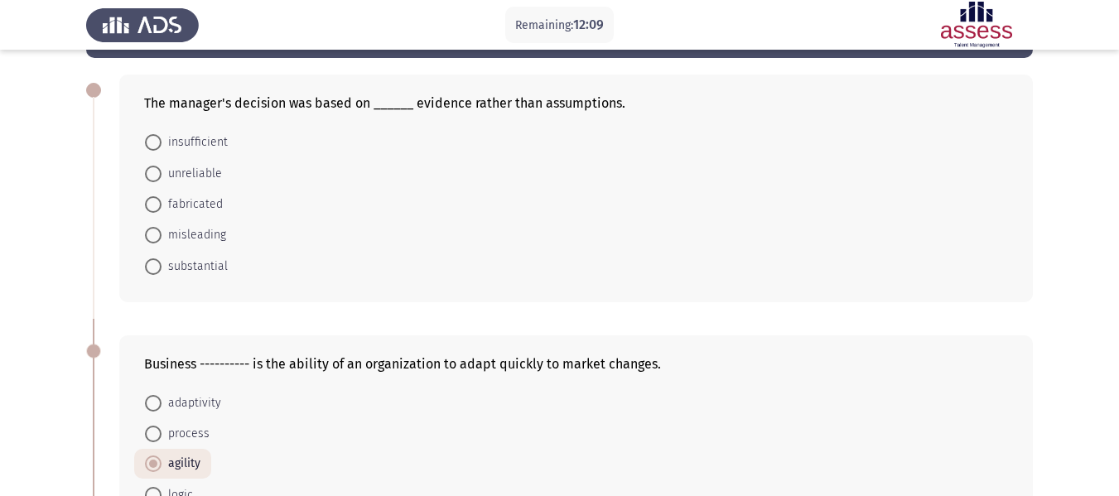
scroll to position [27, 0]
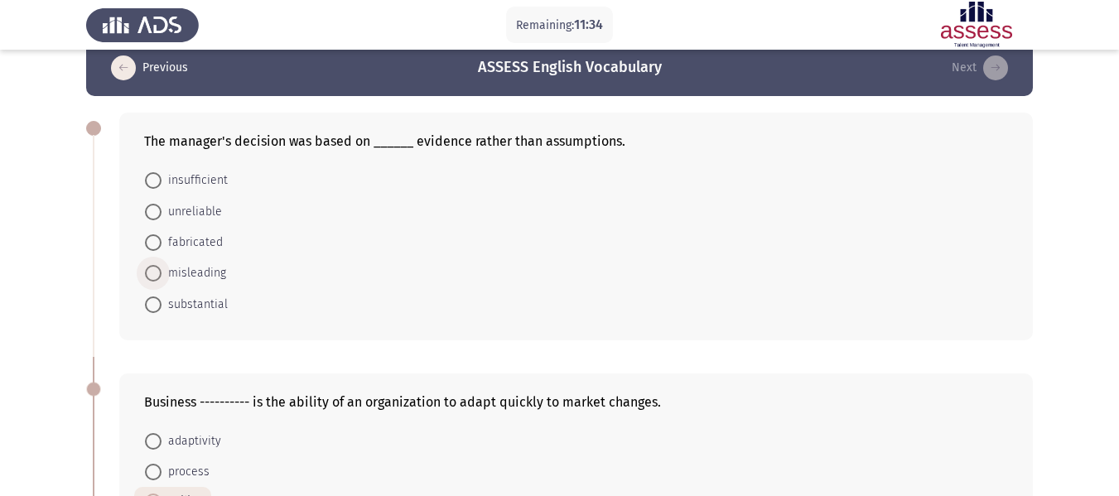
click at [153, 273] on span at bounding box center [153, 273] width 0 height 0
click at [153, 273] on input "misleading" at bounding box center [153, 273] width 17 height 17
radio input "true"
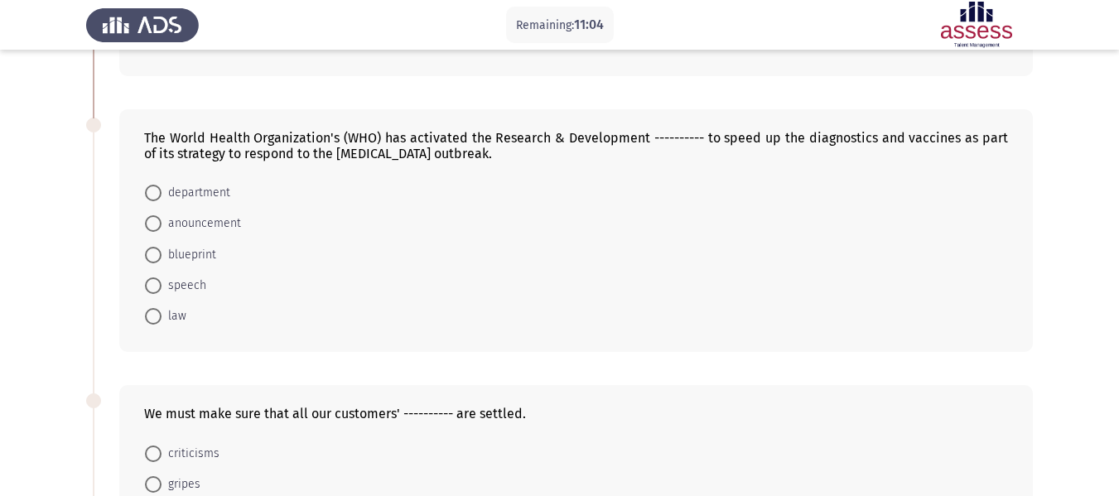
scroll to position [550, 0]
click at [154, 199] on span at bounding box center [153, 192] width 17 height 17
click at [154, 199] on input "department" at bounding box center [153, 192] width 17 height 17
radio input "true"
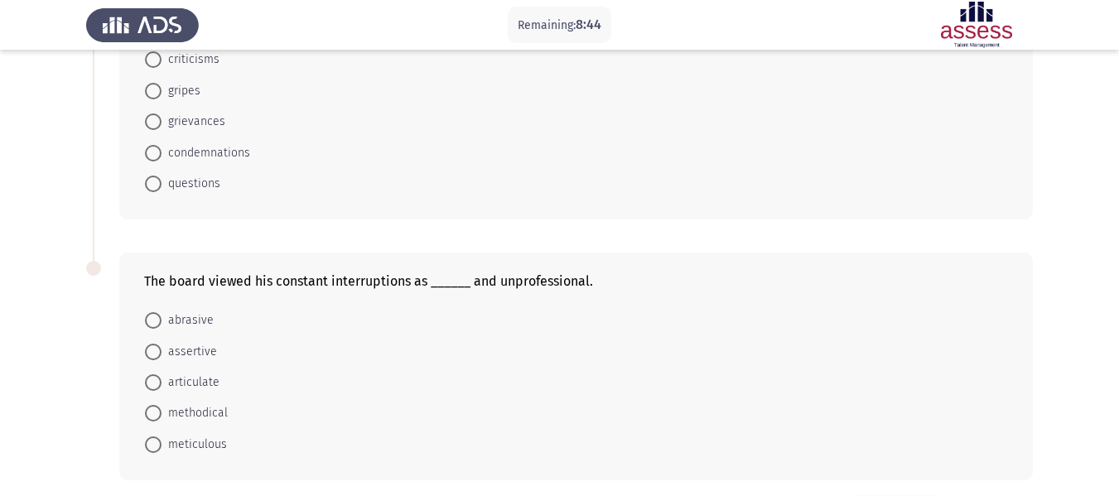
scroll to position [944, 0]
click at [155, 351] on span at bounding box center [153, 350] width 17 height 17
click at [155, 351] on input "assertive" at bounding box center [153, 350] width 17 height 17
radio input "true"
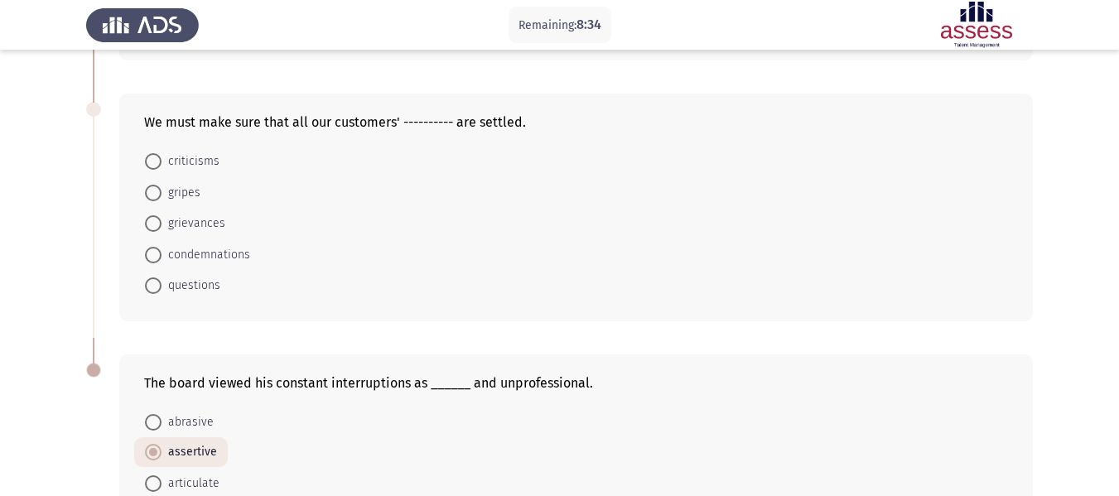
scroll to position [839, 0]
click at [151, 255] on span at bounding box center [153, 256] width 17 height 17
click at [151, 255] on input "condemnations" at bounding box center [153, 256] width 17 height 17
radio input "true"
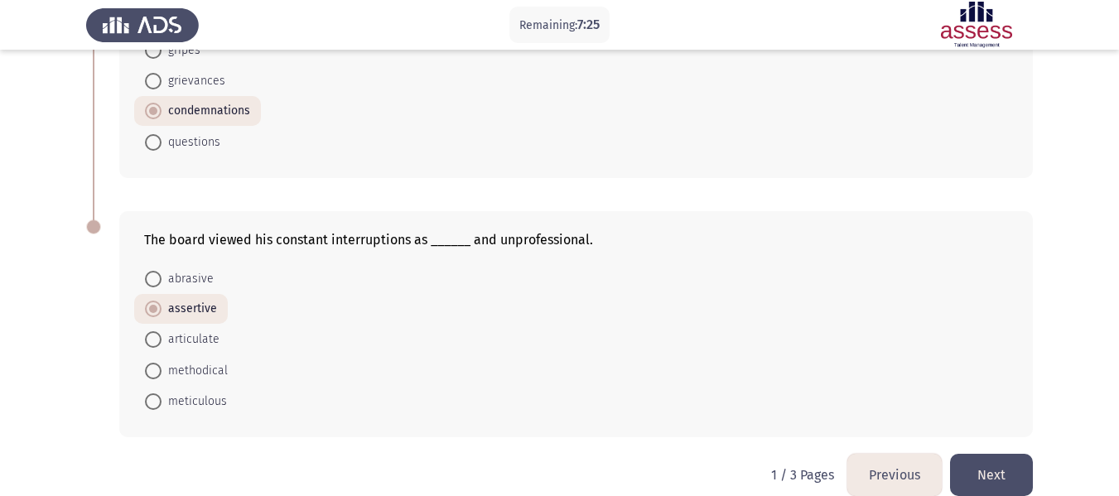
scroll to position [1007, 0]
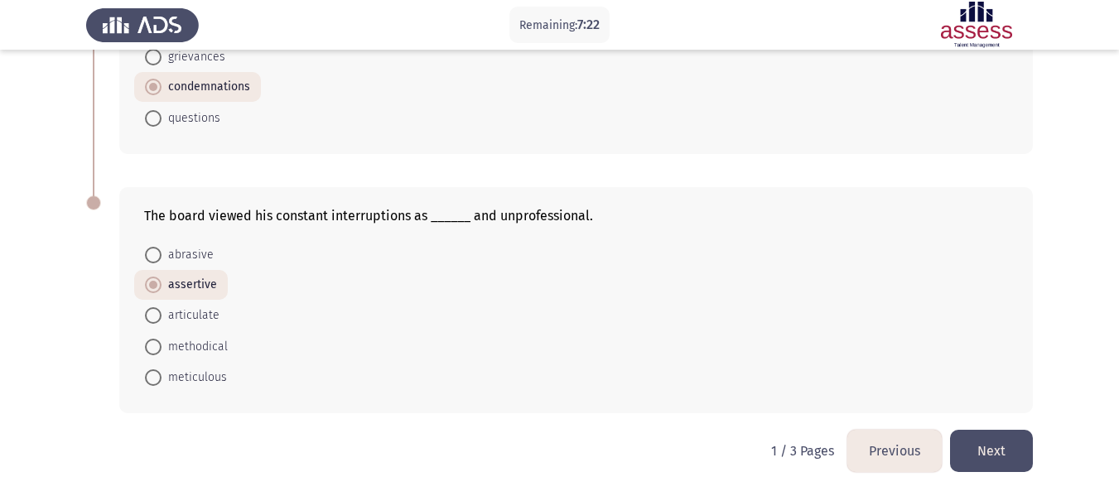
click at [999, 450] on button "Next" at bounding box center [991, 451] width 83 height 42
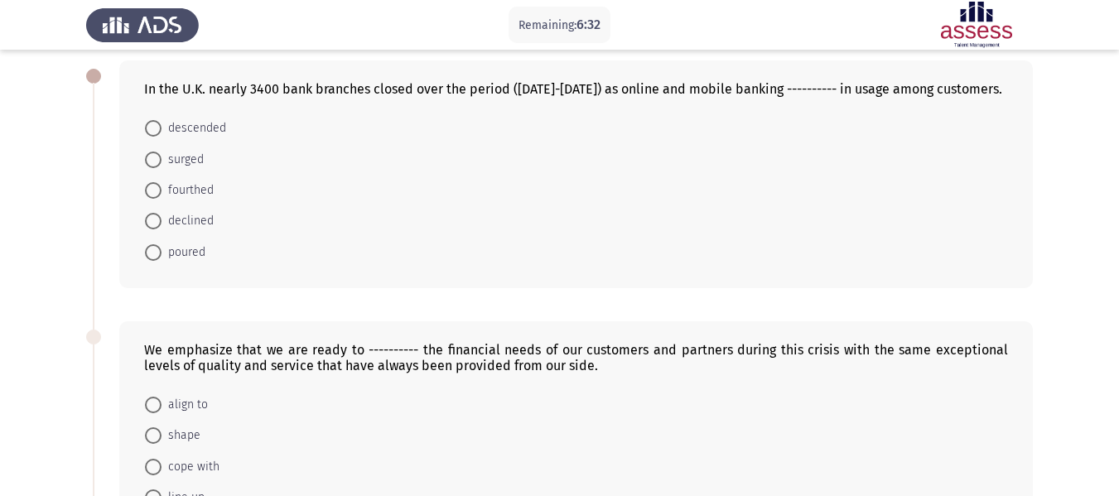
scroll to position [77, 0]
click at [157, 226] on span at bounding box center [153, 223] width 17 height 17
click at [157, 226] on input "declined" at bounding box center [153, 223] width 17 height 17
radio input "true"
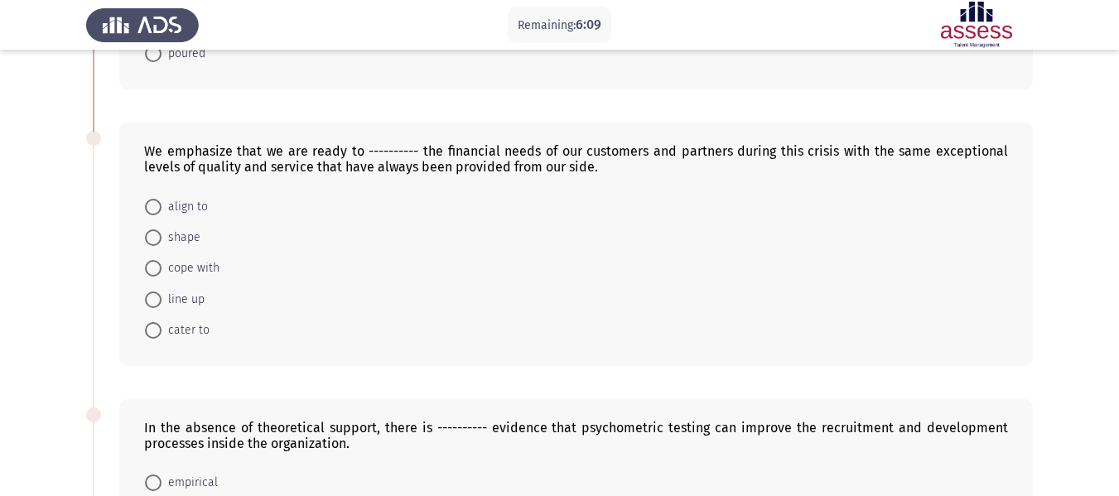
scroll to position [277, 0]
click at [152, 336] on span at bounding box center [153, 329] width 17 height 17
click at [152, 336] on input "cater to" at bounding box center [153, 329] width 17 height 17
radio input "true"
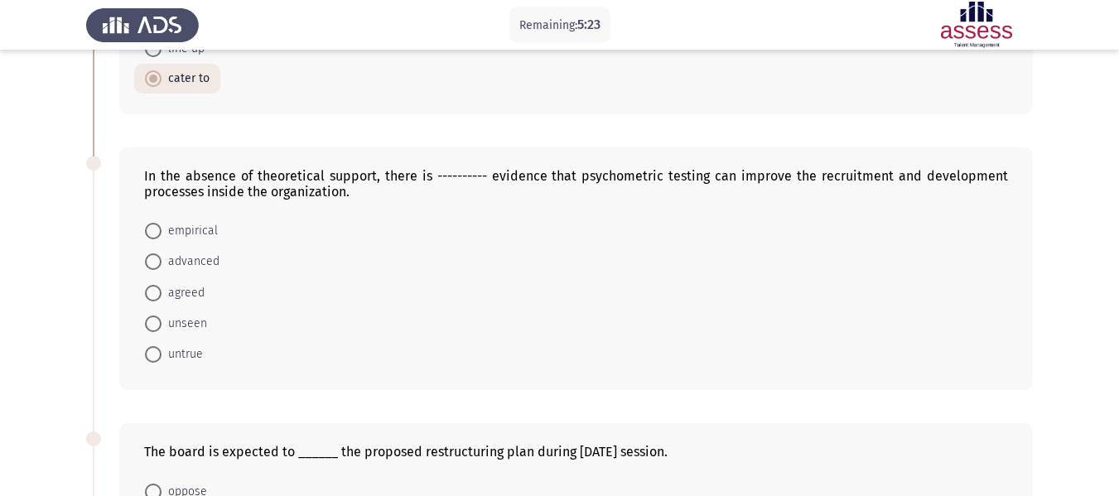
scroll to position [542, 0]
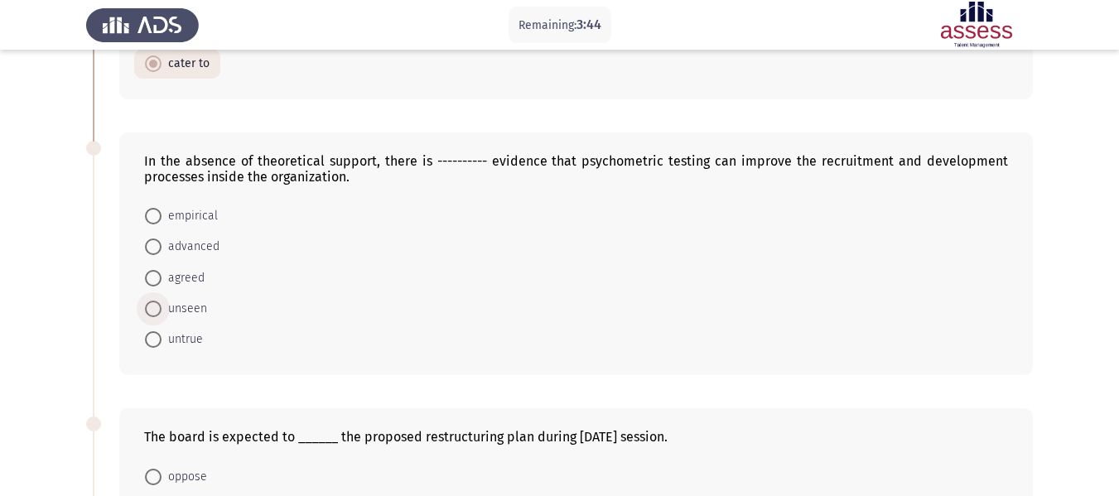
click at [154, 305] on span at bounding box center [153, 309] width 17 height 17
click at [154, 305] on input "unseen" at bounding box center [153, 309] width 17 height 17
radio input "true"
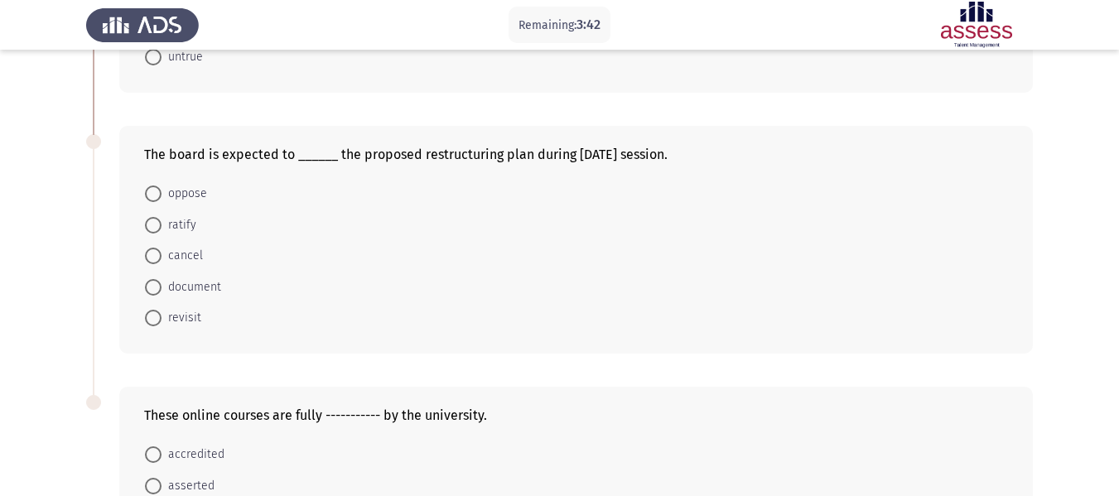
scroll to position [824, 0]
click at [150, 225] on span at bounding box center [153, 224] width 17 height 17
click at [150, 225] on input "ratify" at bounding box center [153, 224] width 17 height 17
radio input "true"
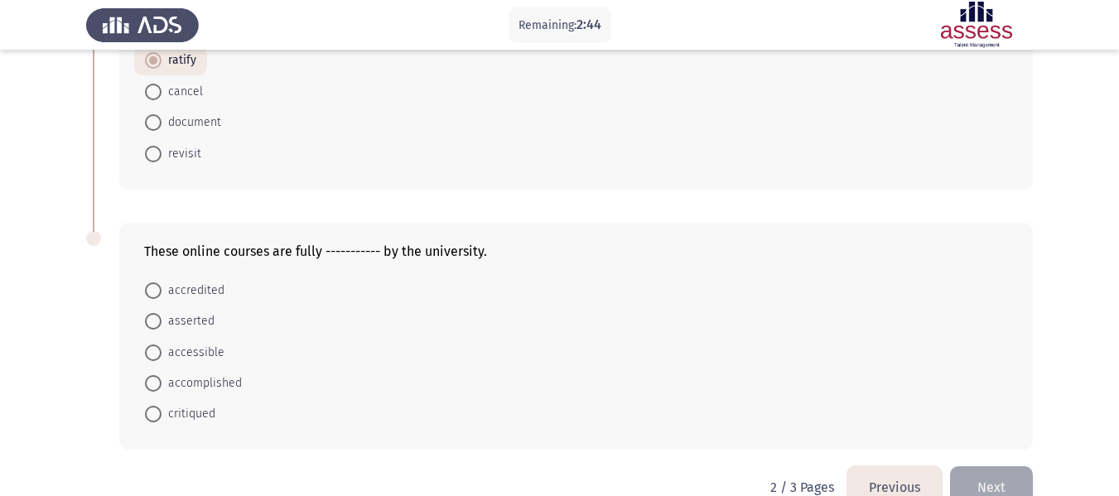
scroll to position [1023, 0]
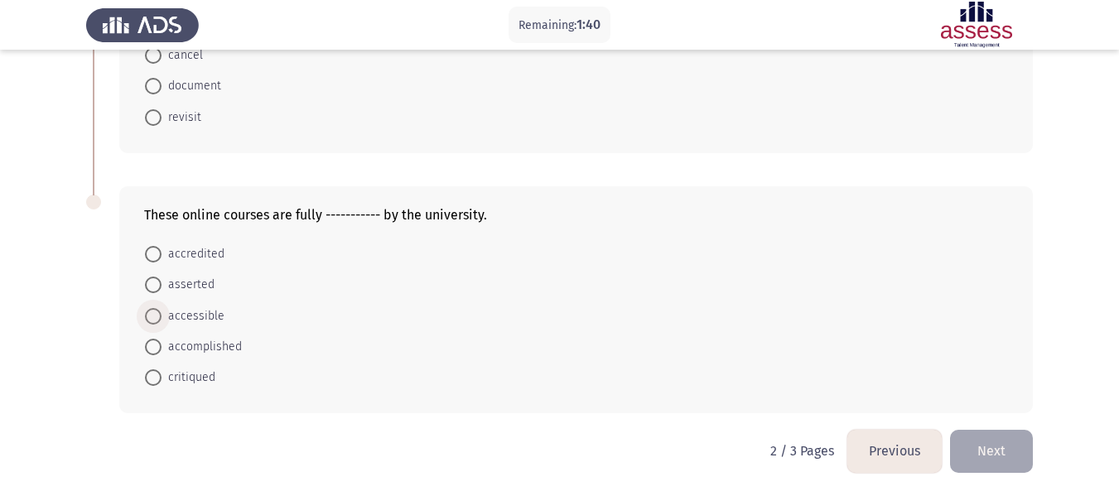
click at [152, 314] on span at bounding box center [153, 316] width 17 height 17
click at [152, 314] on input "accessible" at bounding box center [153, 316] width 17 height 17
radio input "true"
click at [985, 448] on button "Next" at bounding box center [991, 451] width 83 height 42
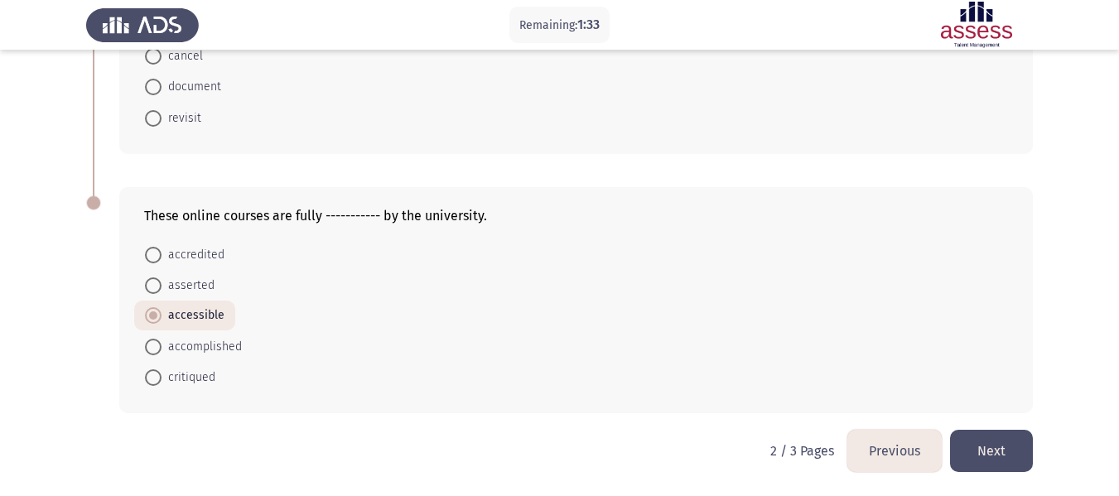
scroll to position [0, 0]
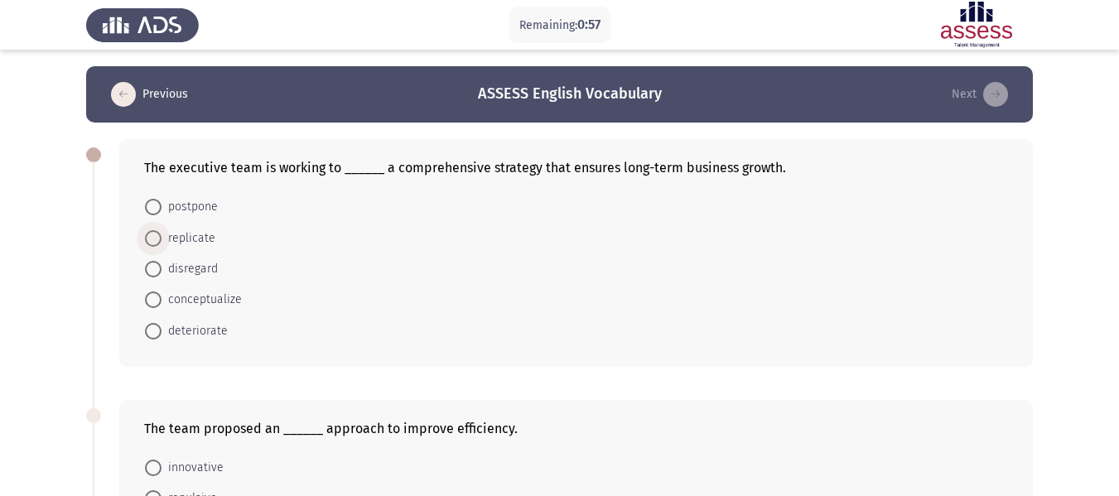
click at [147, 240] on span at bounding box center [153, 238] width 17 height 17
click at [147, 240] on input "replicate" at bounding box center [153, 238] width 17 height 17
radio input "true"
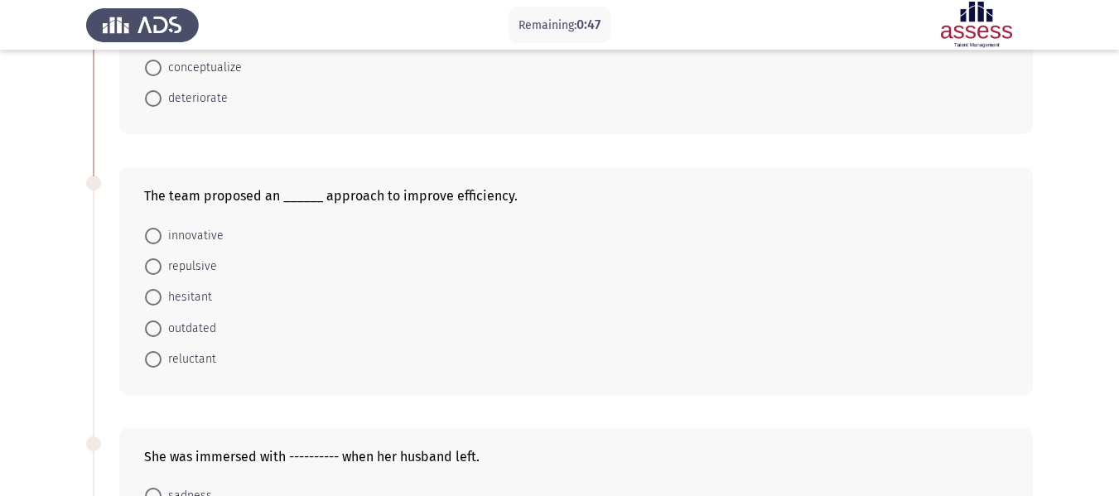
scroll to position [232, 0]
click at [156, 234] on span at bounding box center [153, 235] width 17 height 17
click at [156, 234] on input "innovative" at bounding box center [153, 235] width 17 height 17
radio input "true"
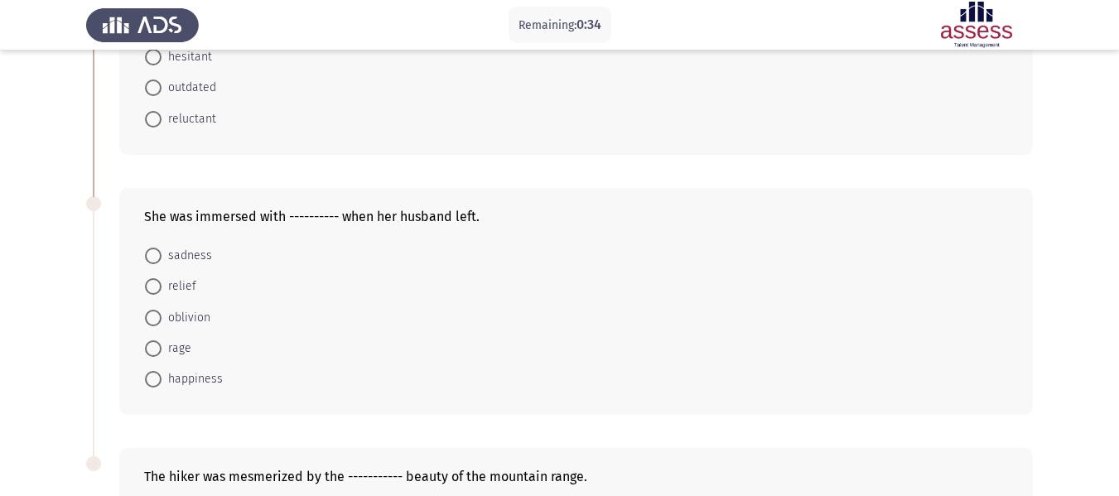
scroll to position [544, 0]
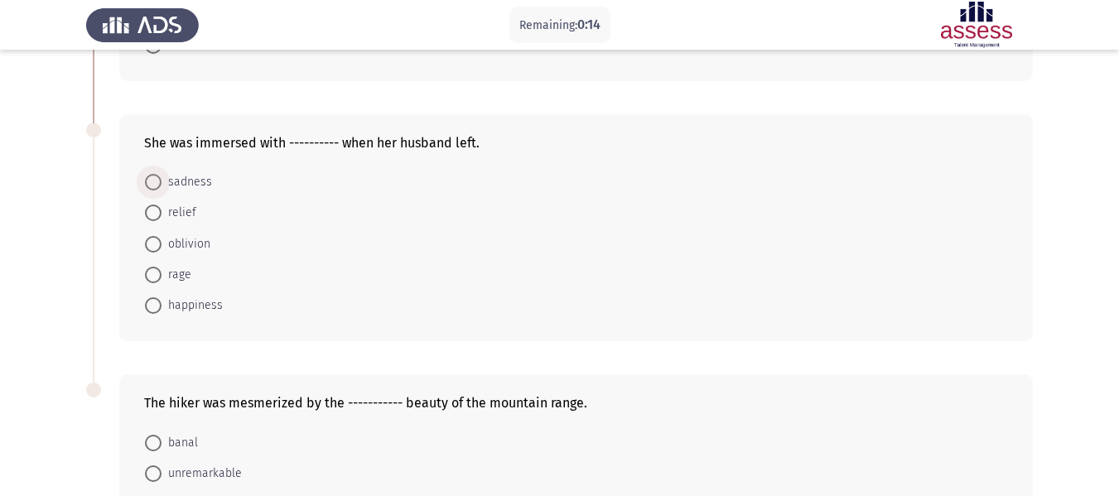
click at [157, 184] on span at bounding box center [153, 182] width 17 height 17
click at [157, 184] on input "sadness" at bounding box center [153, 182] width 17 height 17
radio input "true"
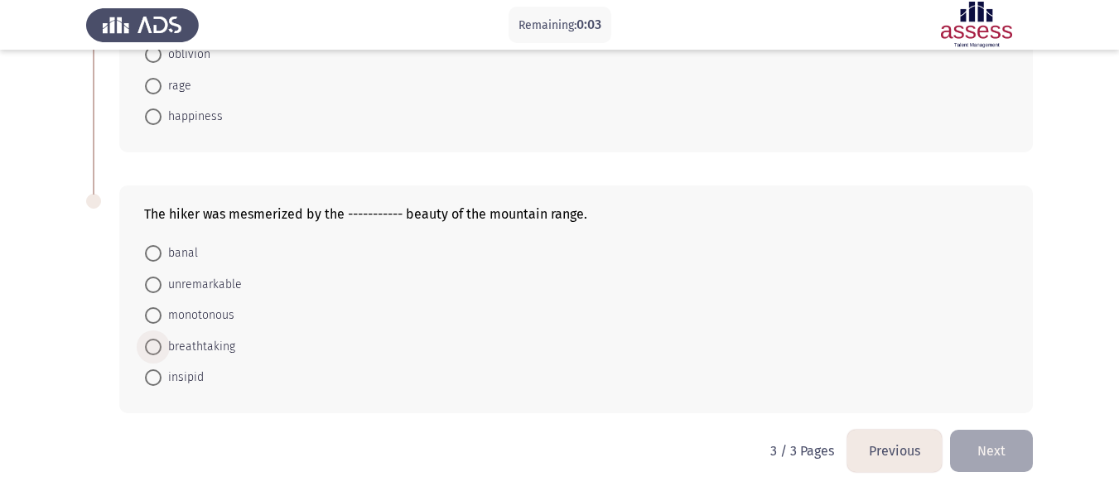
click at [152, 348] on span at bounding box center [153, 347] width 17 height 17
click at [152, 348] on input "breathtaking" at bounding box center [153, 347] width 17 height 17
radio input "true"
click at [1000, 452] on button "Next" at bounding box center [991, 451] width 83 height 42
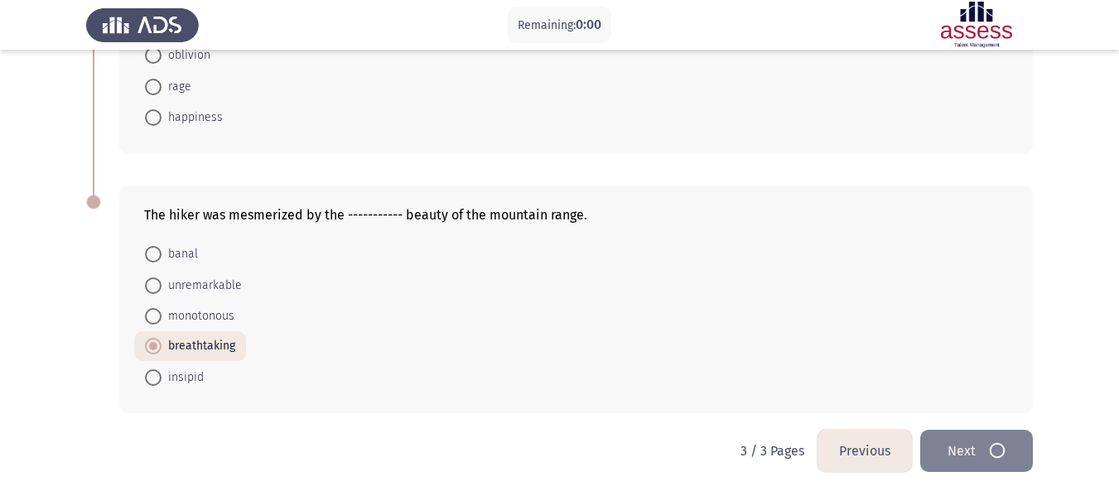
scroll to position [0, 0]
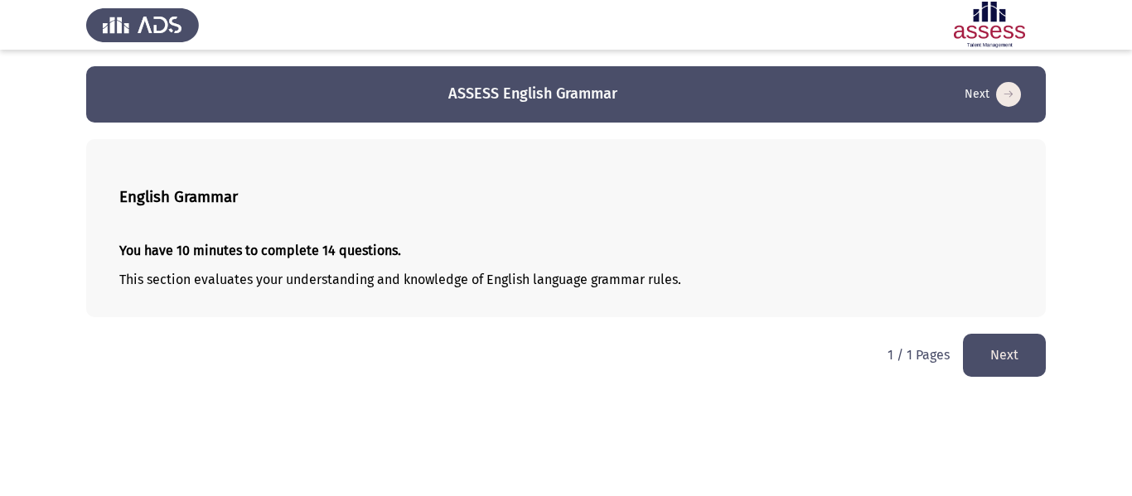
click at [1007, 348] on button "Next" at bounding box center [1004, 355] width 83 height 42
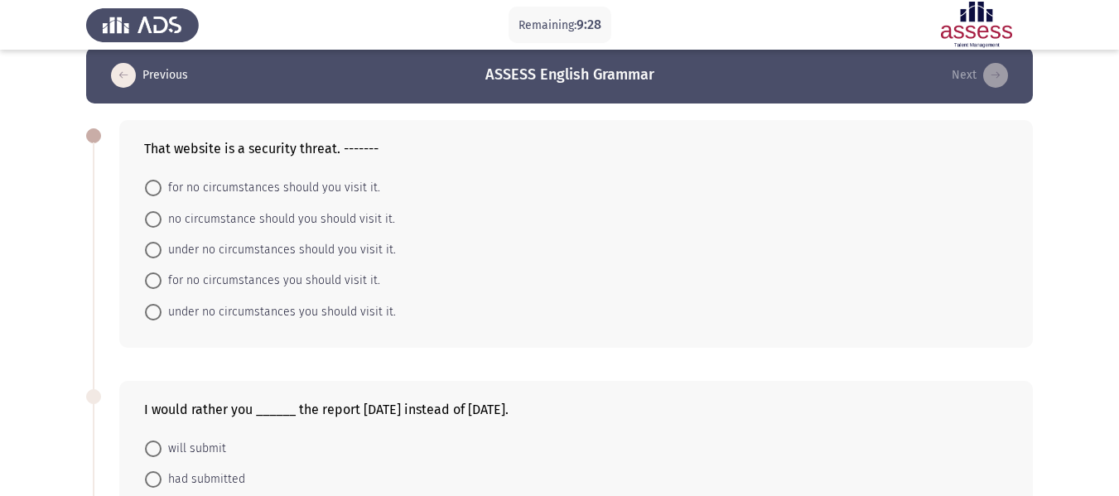
scroll to position [21, 0]
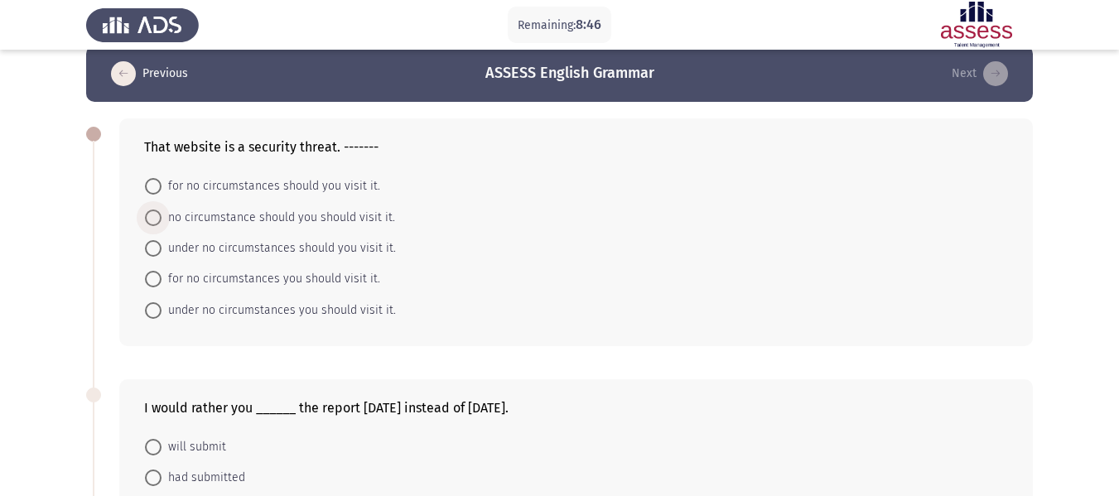
click at [154, 224] on span at bounding box center [153, 218] width 17 height 17
click at [154, 224] on input "no circumstance should you should visit it." at bounding box center [153, 218] width 17 height 17
radio input "true"
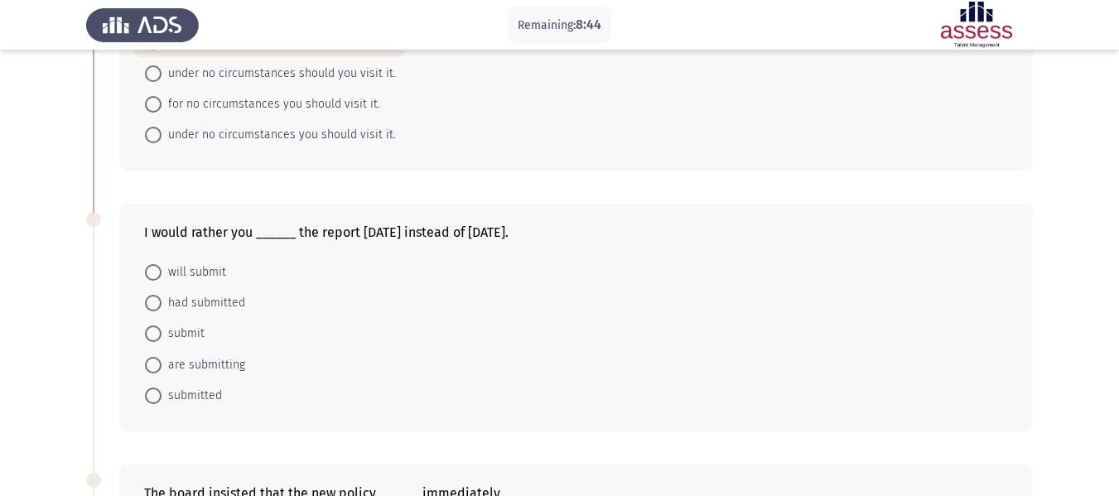
scroll to position [196, 0]
click at [154, 273] on span at bounding box center [153, 271] width 17 height 17
click at [154, 273] on input "will submit" at bounding box center [153, 271] width 17 height 17
radio input "true"
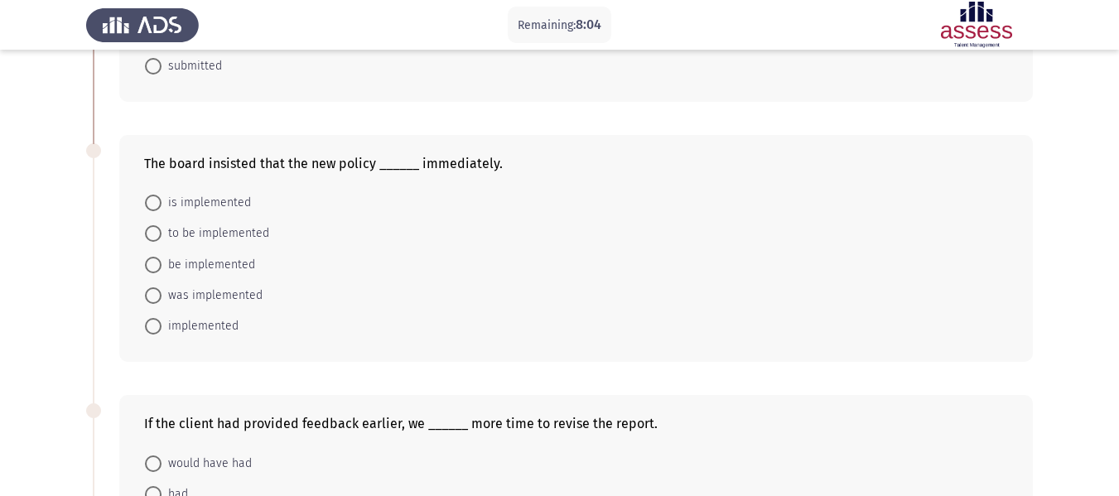
scroll to position [524, 0]
click at [149, 204] on span at bounding box center [153, 202] width 17 height 17
click at [149, 204] on input "is implemented" at bounding box center [153, 202] width 17 height 17
radio input "true"
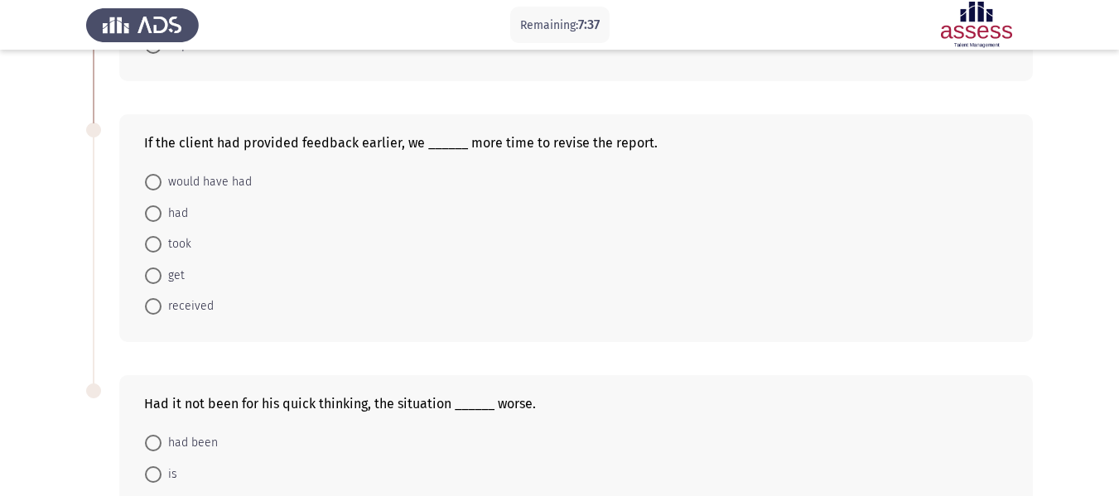
scroll to position [807, 0]
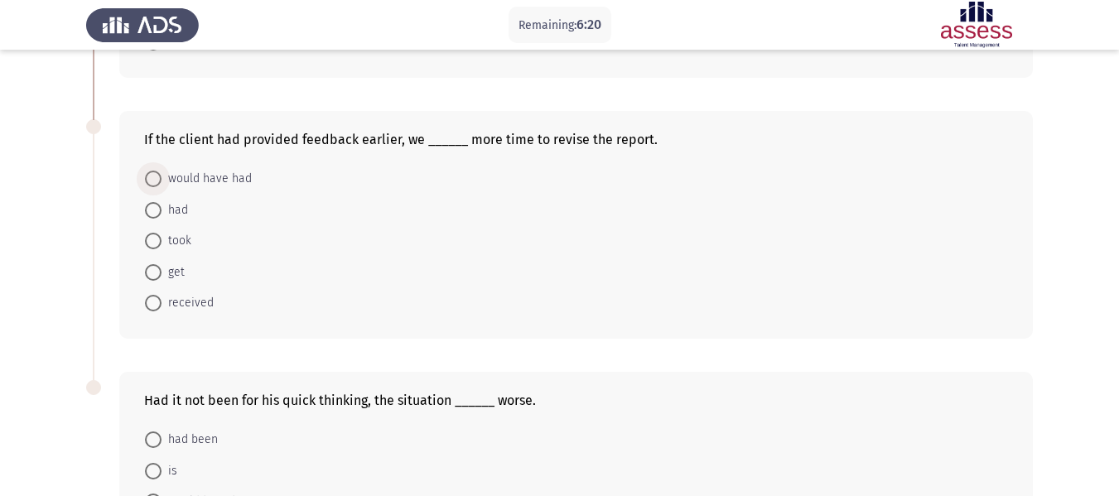
click at [155, 180] on span at bounding box center [153, 179] width 17 height 17
click at [155, 180] on input "would have had" at bounding box center [153, 179] width 17 height 17
radio input "true"
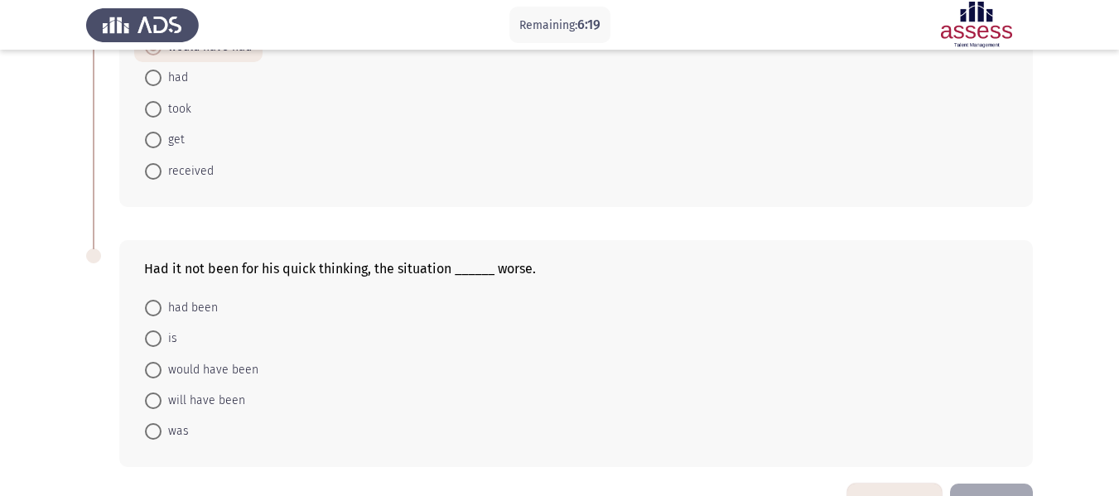
scroll to position [992, 0]
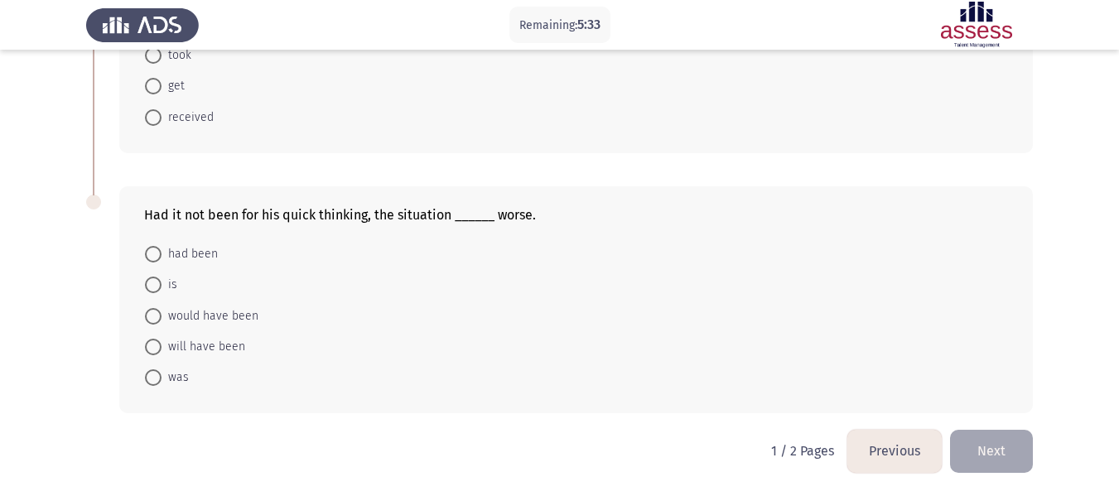
drag, startPoint x: 526, startPoint y: 216, endPoint x: 287, endPoint y: 215, distance: 238.6
click at [287, 215] on div "Had it not been for his quick thinking, the situation ______ worse." at bounding box center [576, 215] width 864 height 16
drag, startPoint x: 287, startPoint y: 215, endPoint x: 394, endPoint y: 222, distance: 107.1
click at [394, 222] on div "Had it not been for his quick thinking, the situation ______ worse. had been is…" at bounding box center [576, 300] width 914 height 228
click at [149, 323] on span at bounding box center [153, 316] width 17 height 17
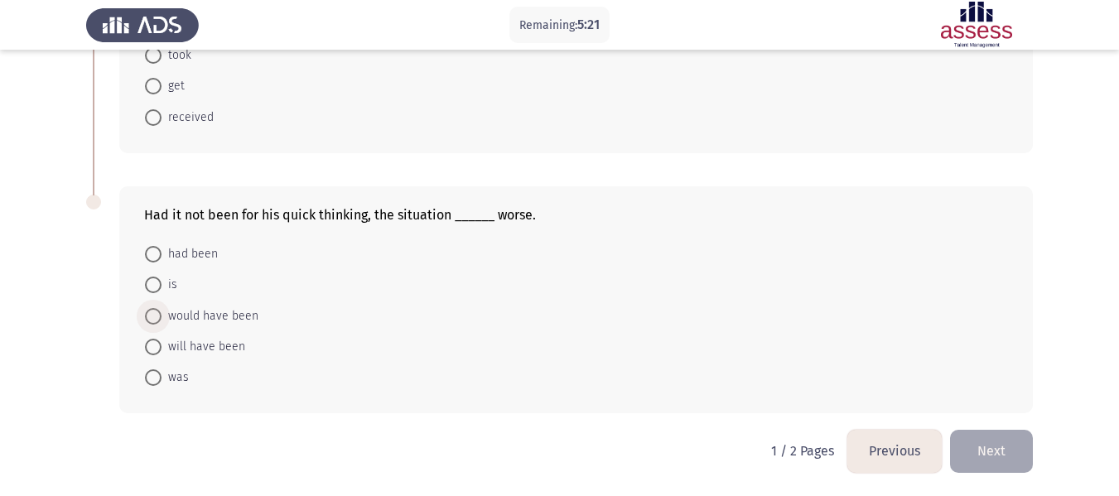
click at [149, 323] on input "would have been" at bounding box center [153, 316] width 17 height 17
radio input "true"
click at [984, 455] on button "Next" at bounding box center [991, 451] width 83 height 42
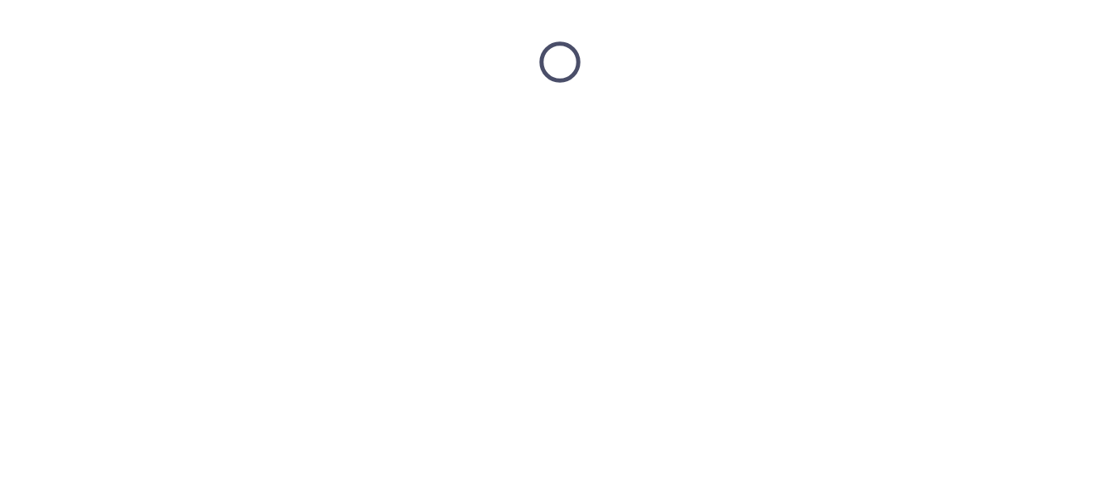
scroll to position [0, 0]
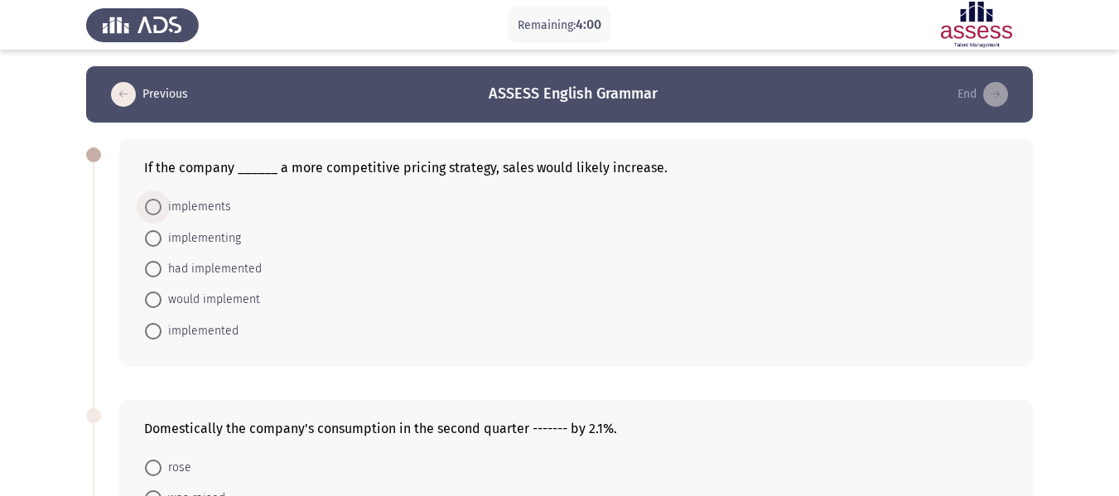
click at [154, 206] on span at bounding box center [153, 207] width 17 height 17
click at [154, 206] on input "implements" at bounding box center [153, 207] width 17 height 17
radio input "true"
click at [151, 324] on span at bounding box center [153, 329] width 17 height 17
click at [151, 324] on input "implemented" at bounding box center [153, 329] width 17 height 17
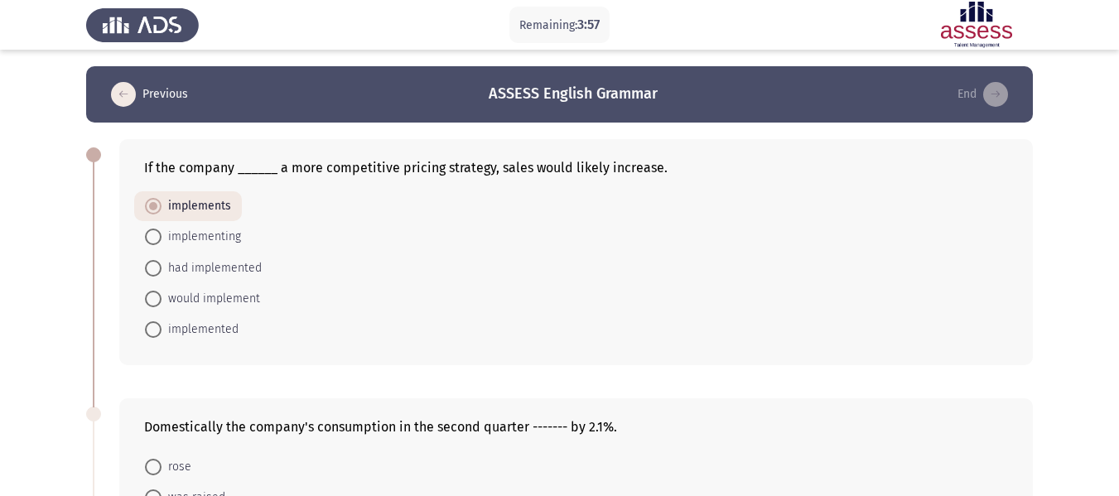
radio input "true"
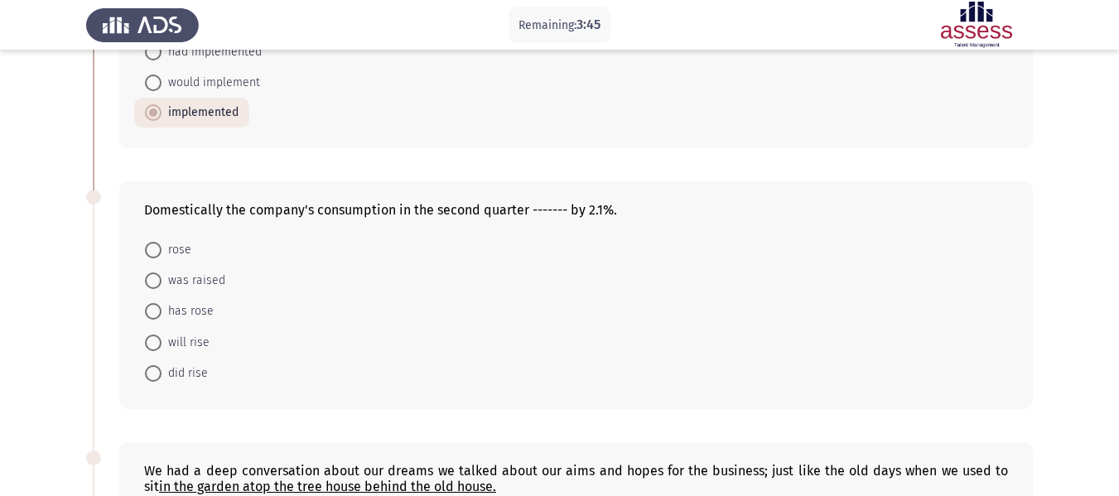
scroll to position [225, 0]
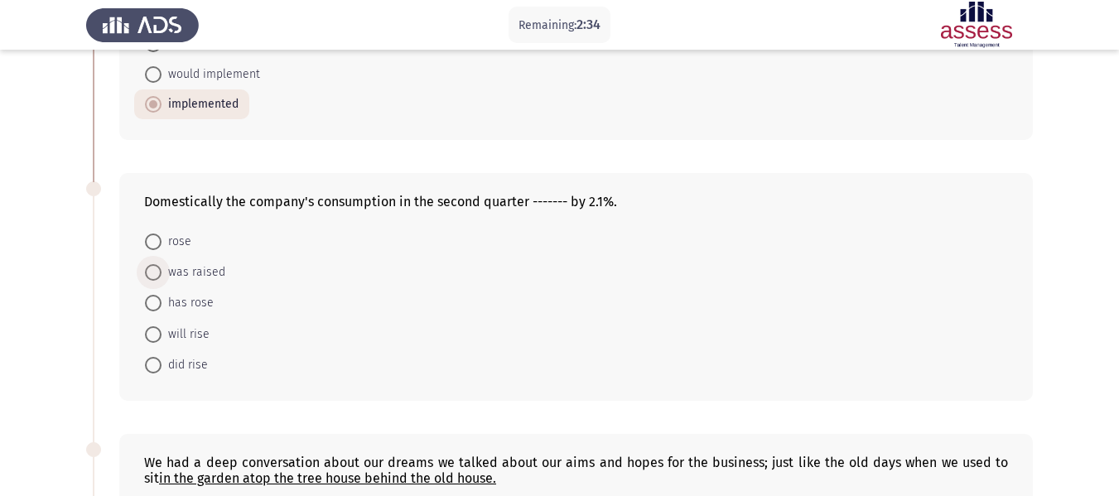
click at [152, 275] on span at bounding box center [153, 272] width 17 height 17
click at [152, 275] on input "was raised" at bounding box center [153, 272] width 17 height 17
radio input "true"
click at [153, 244] on span at bounding box center [153, 244] width 0 height 0
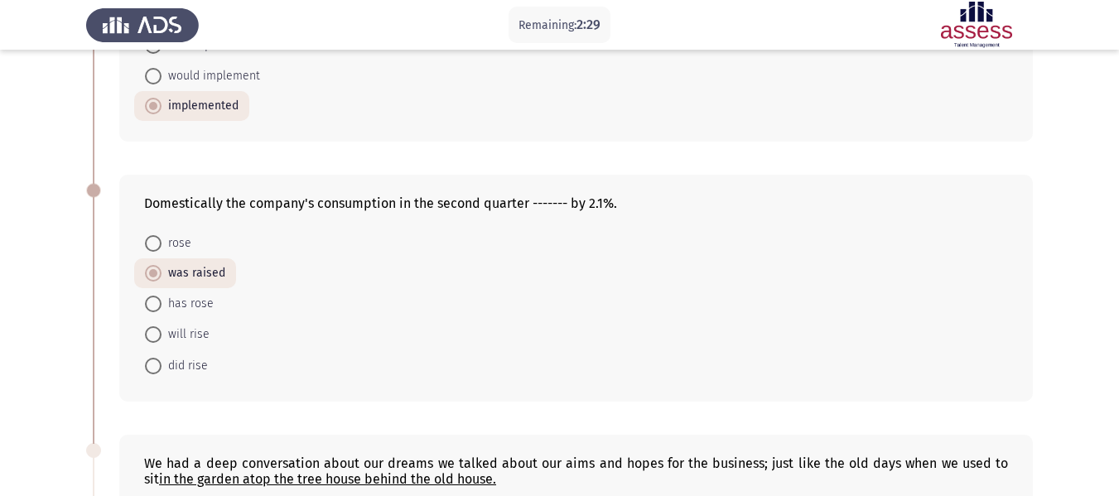
click at [152, 244] on input "rose" at bounding box center [153, 243] width 17 height 17
radio input "true"
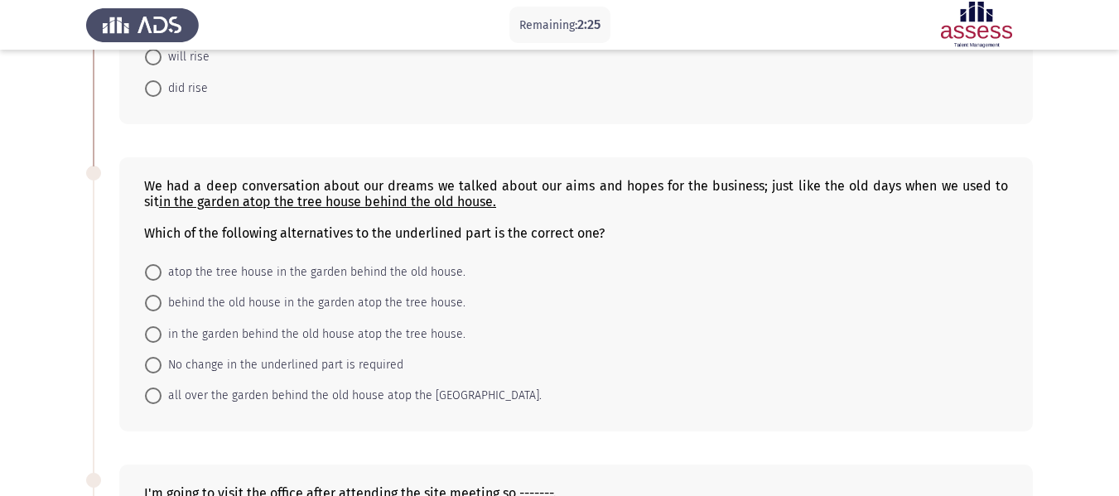
scroll to position [503, 0]
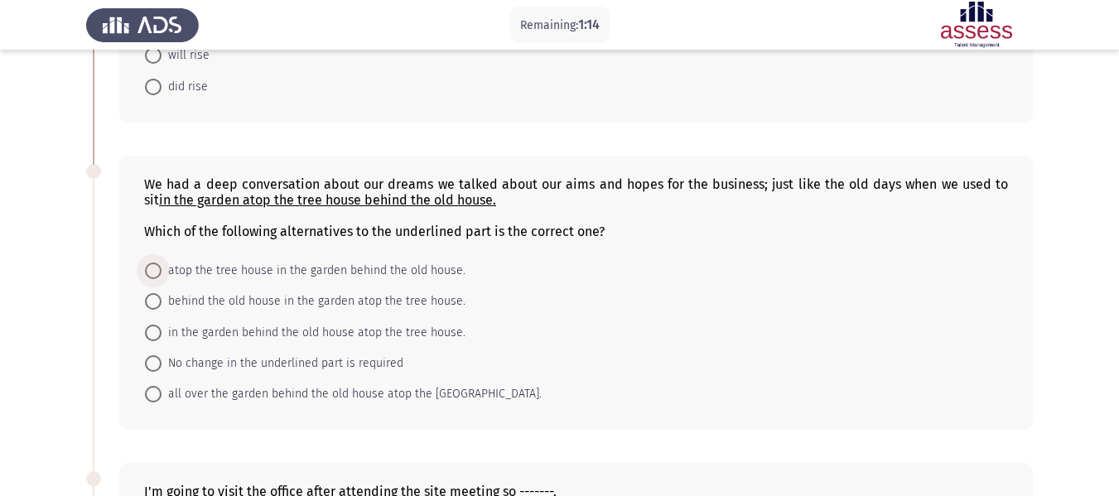
click at [155, 263] on span at bounding box center [153, 271] width 17 height 17
click at [155, 263] on input "atop the tree house in the garden behind the old house." at bounding box center [153, 271] width 17 height 17
radio input "true"
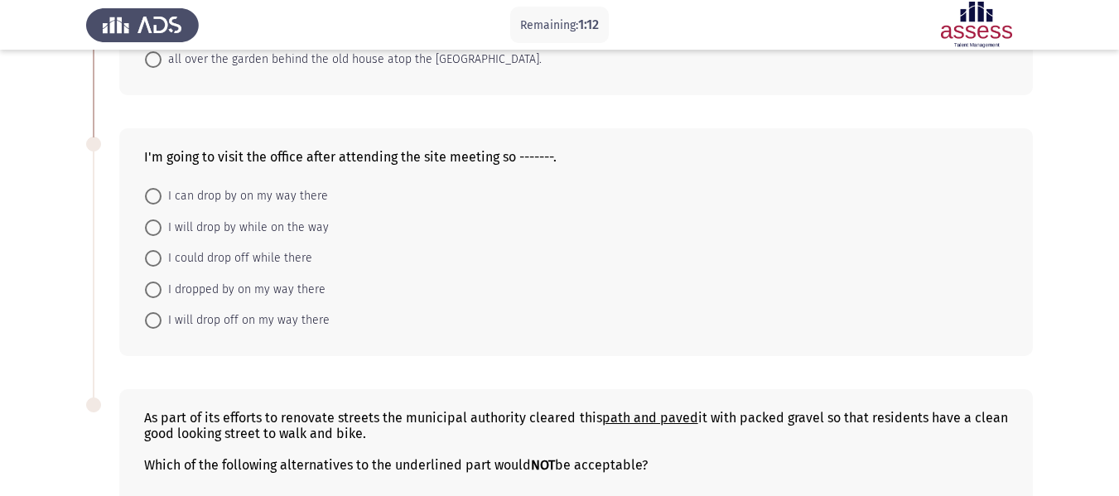
scroll to position [836, 0]
click at [147, 228] on span at bounding box center [153, 228] width 17 height 17
click at [147, 228] on input "I will drop by while on the way" at bounding box center [153, 228] width 17 height 17
radio input "true"
click at [148, 225] on span at bounding box center [153, 227] width 17 height 17
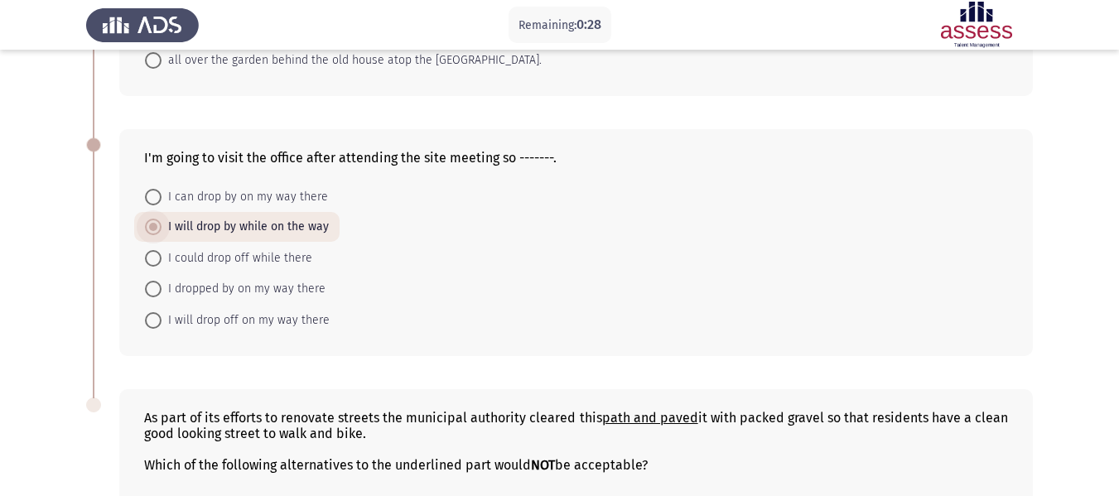
click at [148, 225] on input "I will drop by while on the way" at bounding box center [153, 227] width 17 height 17
click at [148, 317] on span at bounding box center [153, 320] width 17 height 17
click at [148, 317] on input "I will drop off on my way there" at bounding box center [153, 320] width 17 height 17
radio input "true"
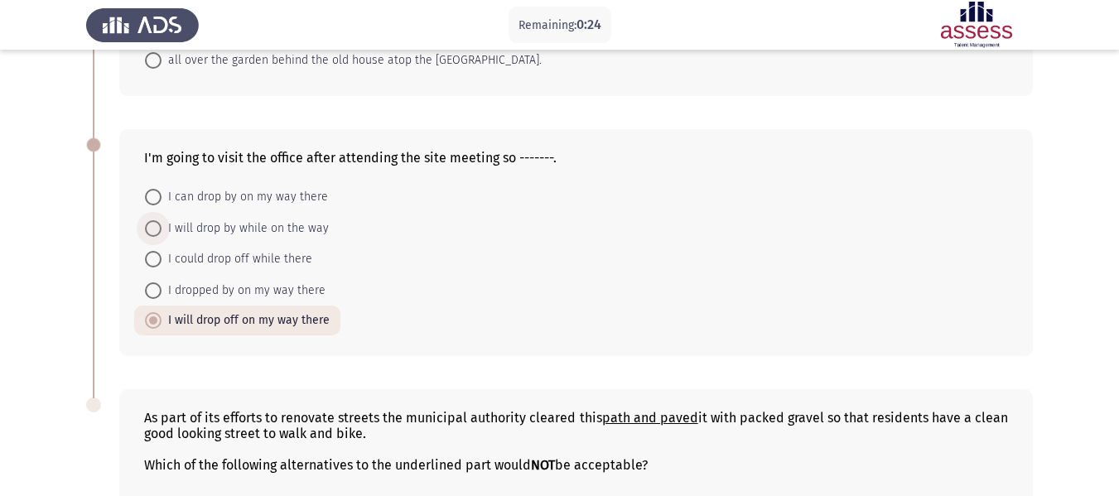
click at [156, 234] on span at bounding box center [153, 228] width 17 height 17
click at [156, 234] on input "I will drop by while on the way" at bounding box center [153, 228] width 17 height 17
radio input "true"
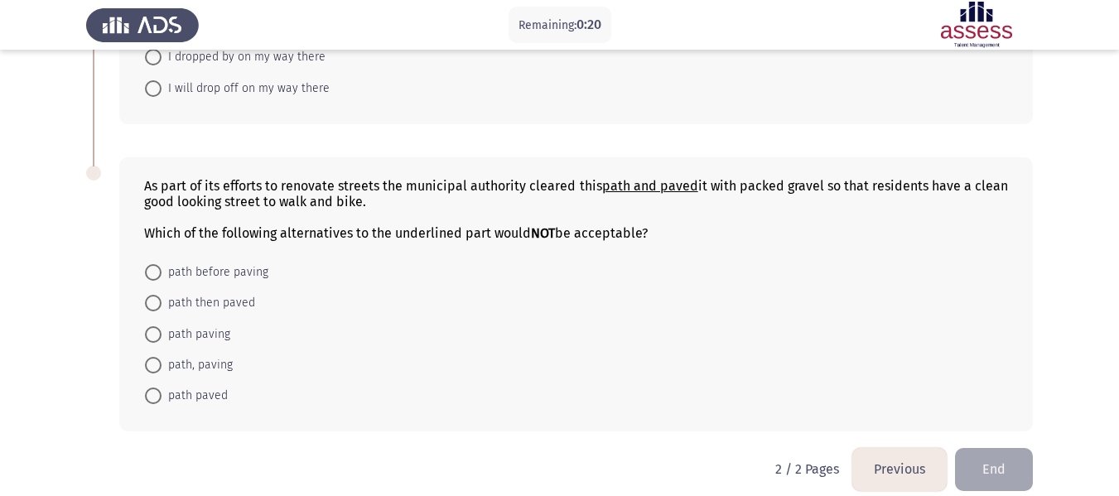
scroll to position [1067, 0]
click at [157, 403] on span at bounding box center [153, 397] width 17 height 17
click at [157, 403] on input "path paved" at bounding box center [153, 397] width 17 height 17
radio input "true"
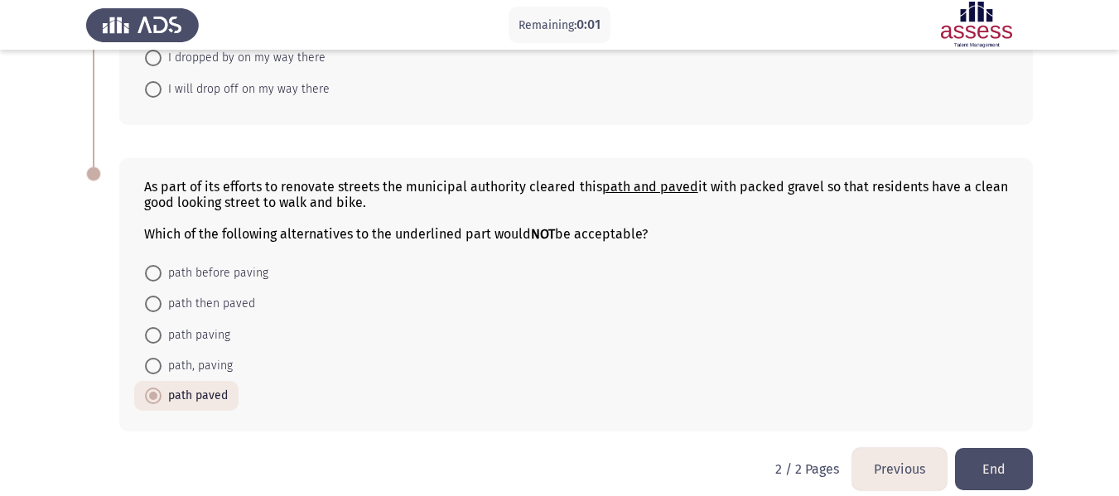
click at [1007, 469] on button "End" at bounding box center [994, 469] width 78 height 42
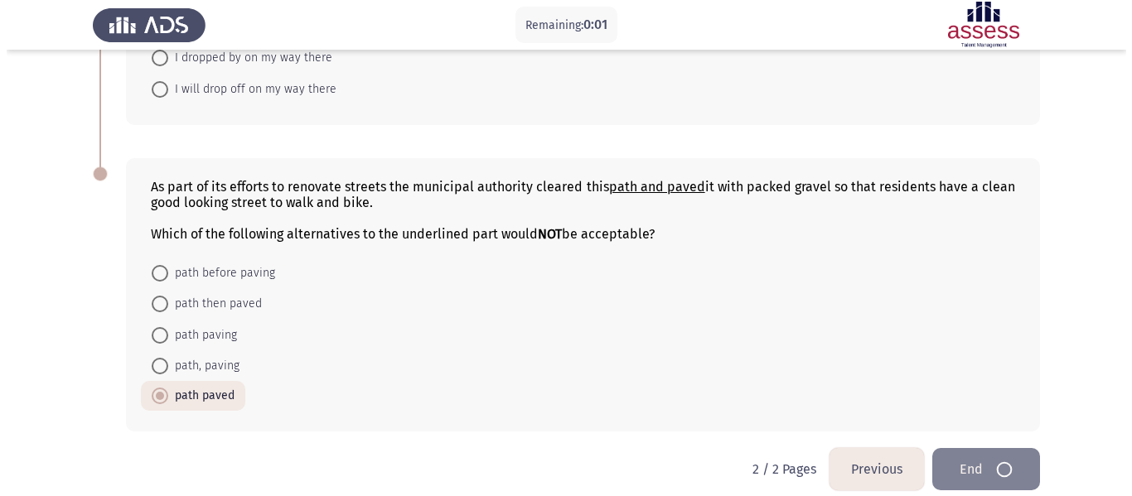
scroll to position [0, 0]
